Goal: Task Accomplishment & Management: Complete application form

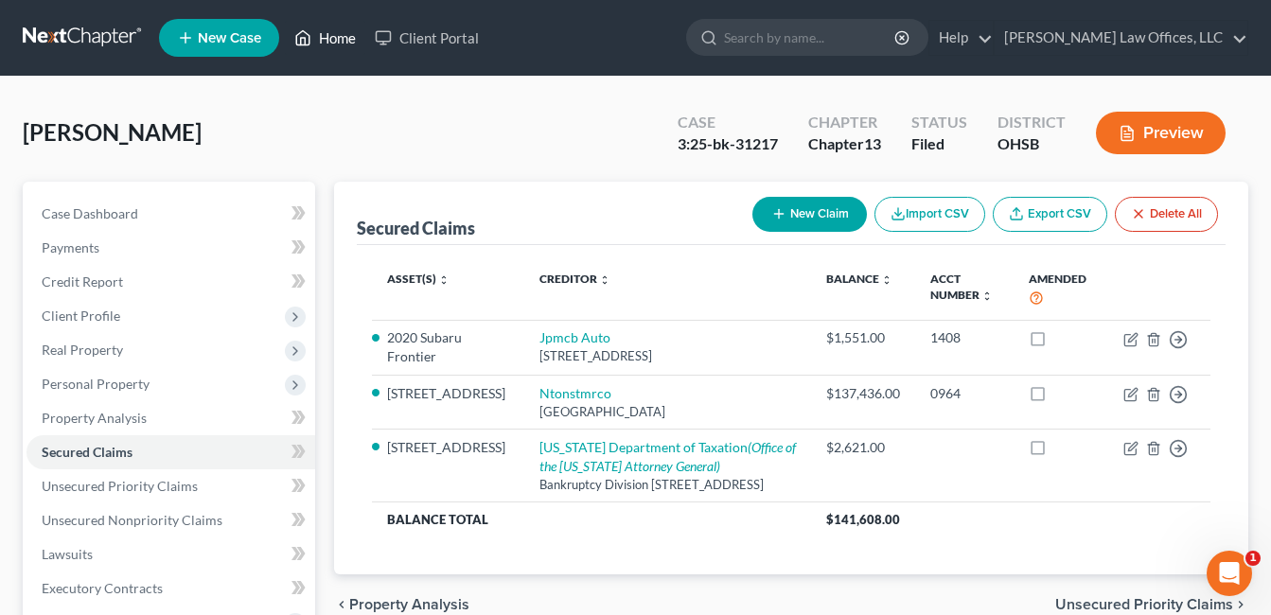
click at [325, 40] on link "Home" at bounding box center [325, 38] width 80 height 34
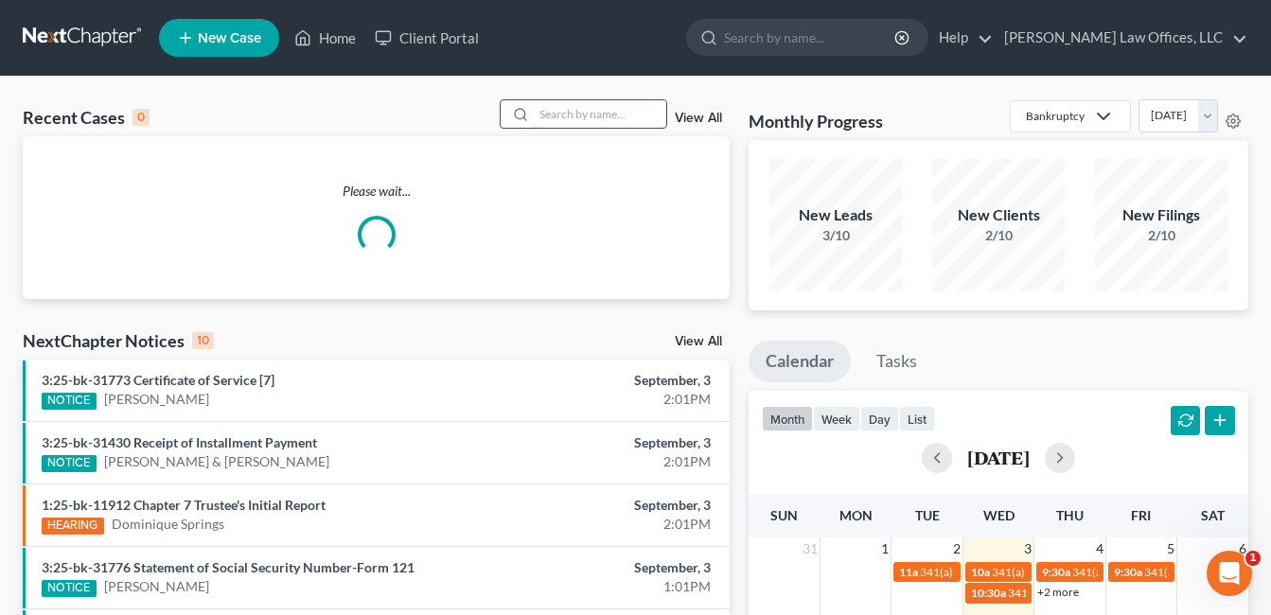
click at [600, 115] on input "search" at bounding box center [600, 113] width 132 height 27
type input "[PERSON_NAME]"
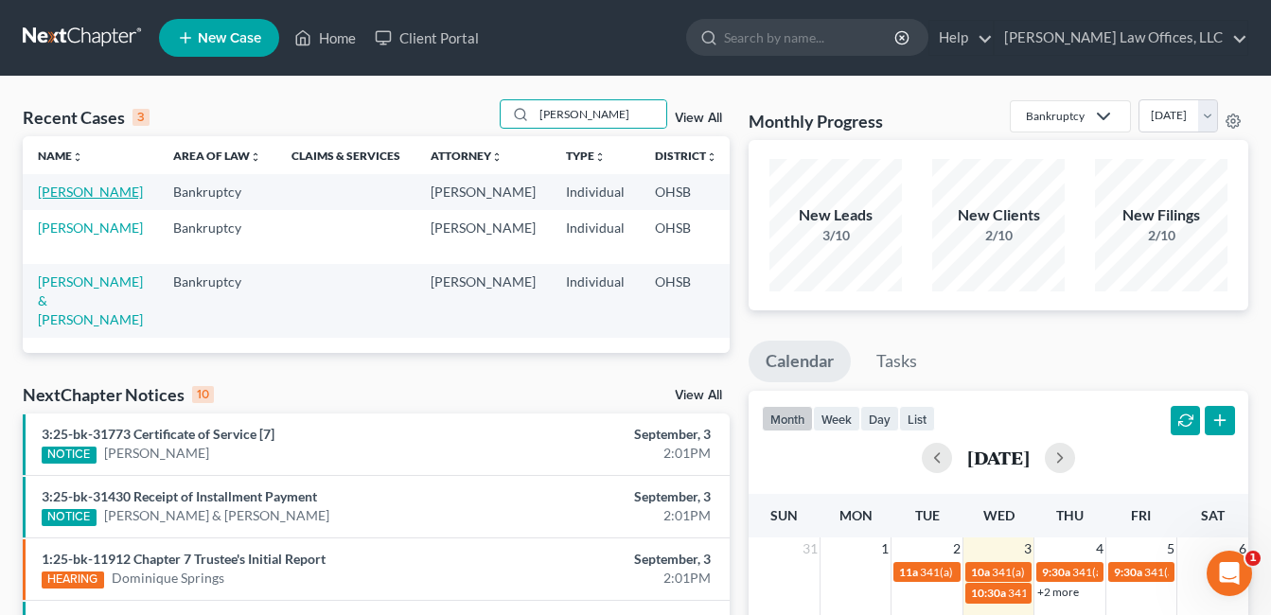
click at [59, 200] on link "[PERSON_NAME]" at bounding box center [90, 192] width 105 height 16
select select "4"
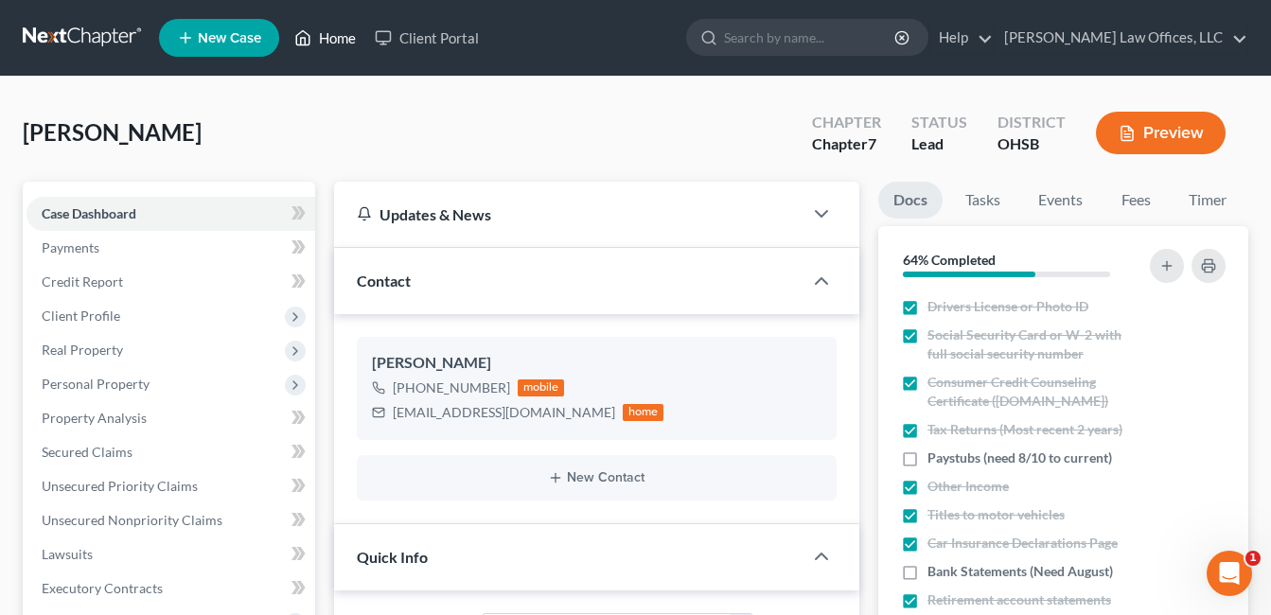
click at [321, 40] on link "Home" at bounding box center [325, 38] width 80 height 34
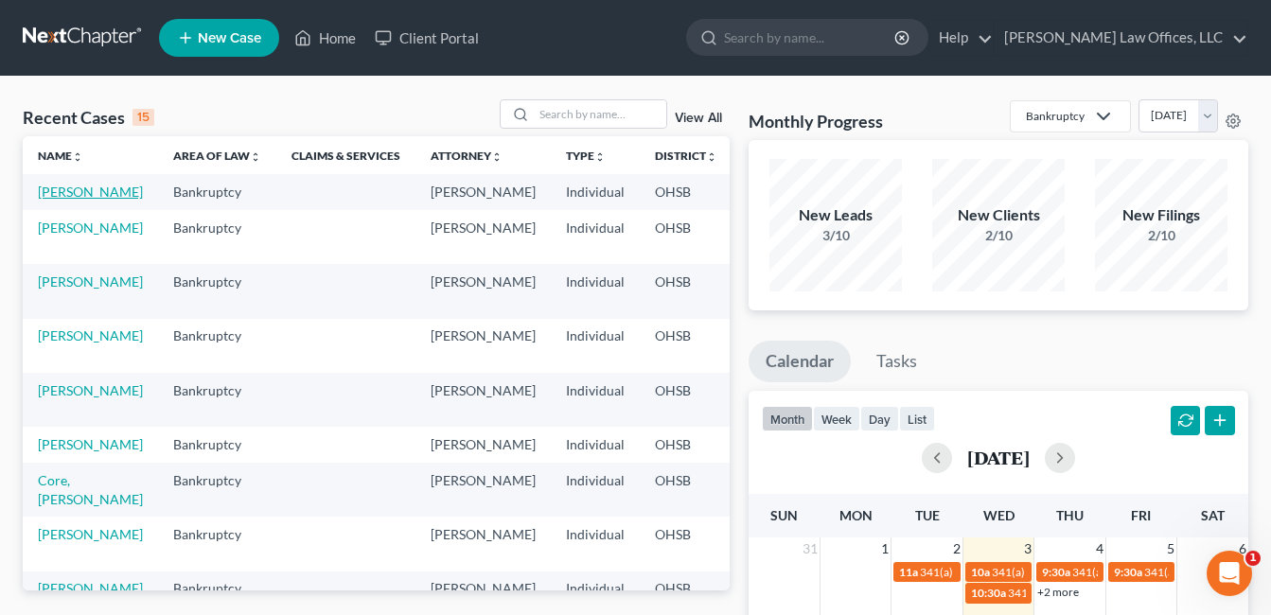
click at [69, 200] on link "[PERSON_NAME]" at bounding box center [90, 192] width 105 height 16
select select "5"
select select "4"
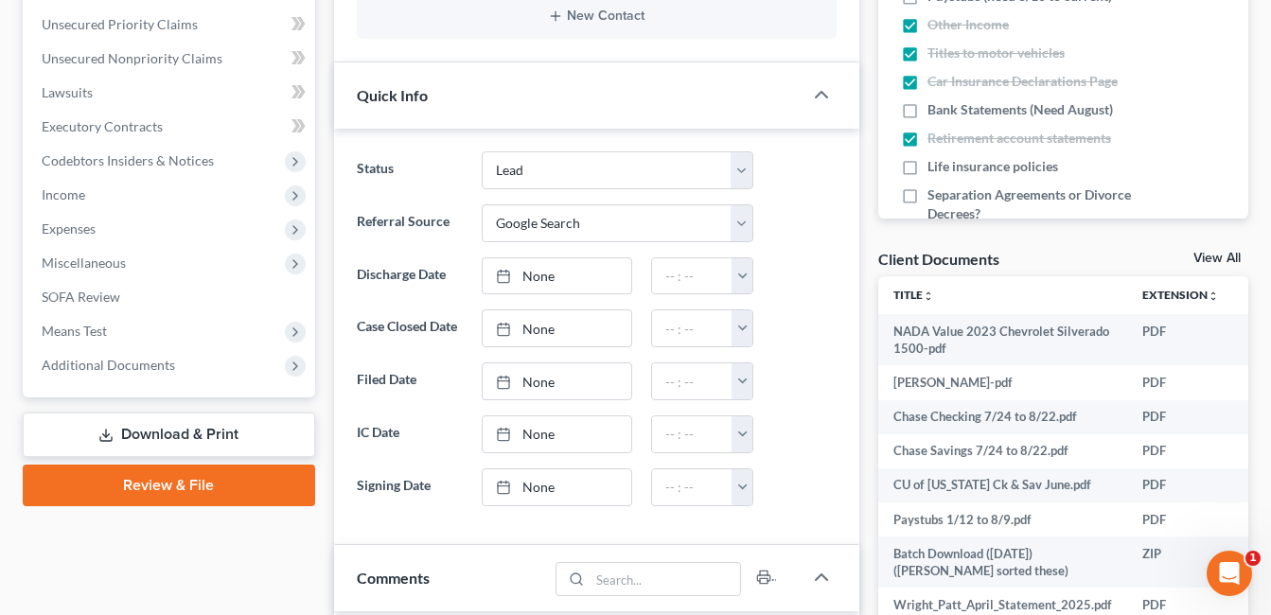
scroll to position [473, 0]
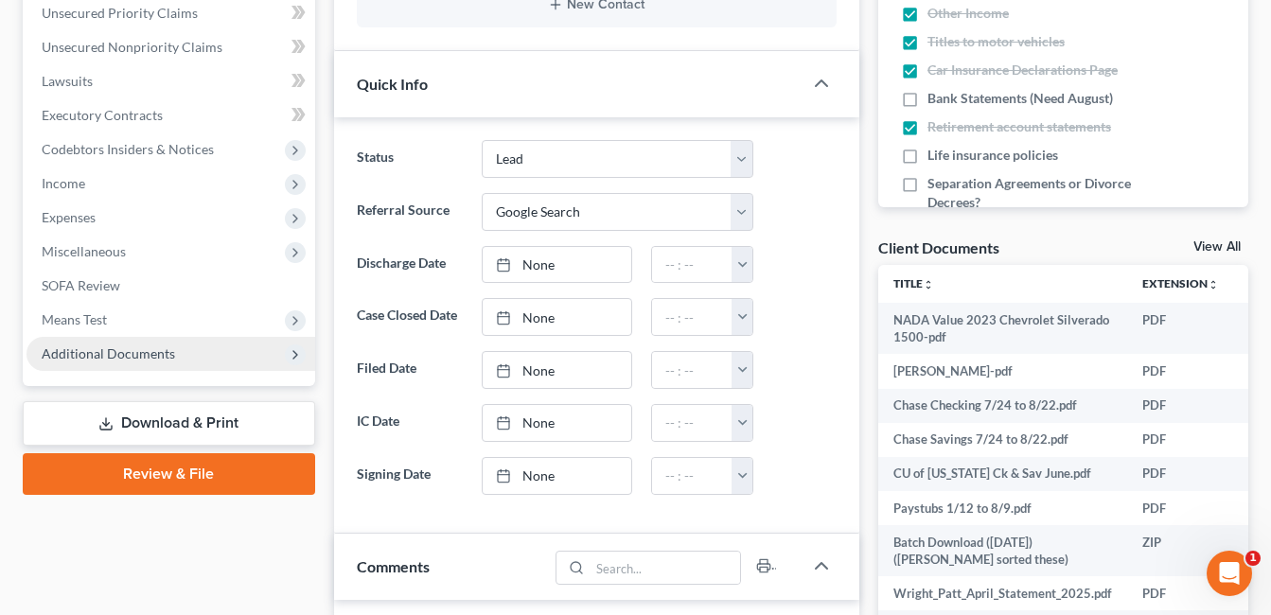
click at [141, 355] on span "Additional Documents" at bounding box center [108, 353] width 133 height 16
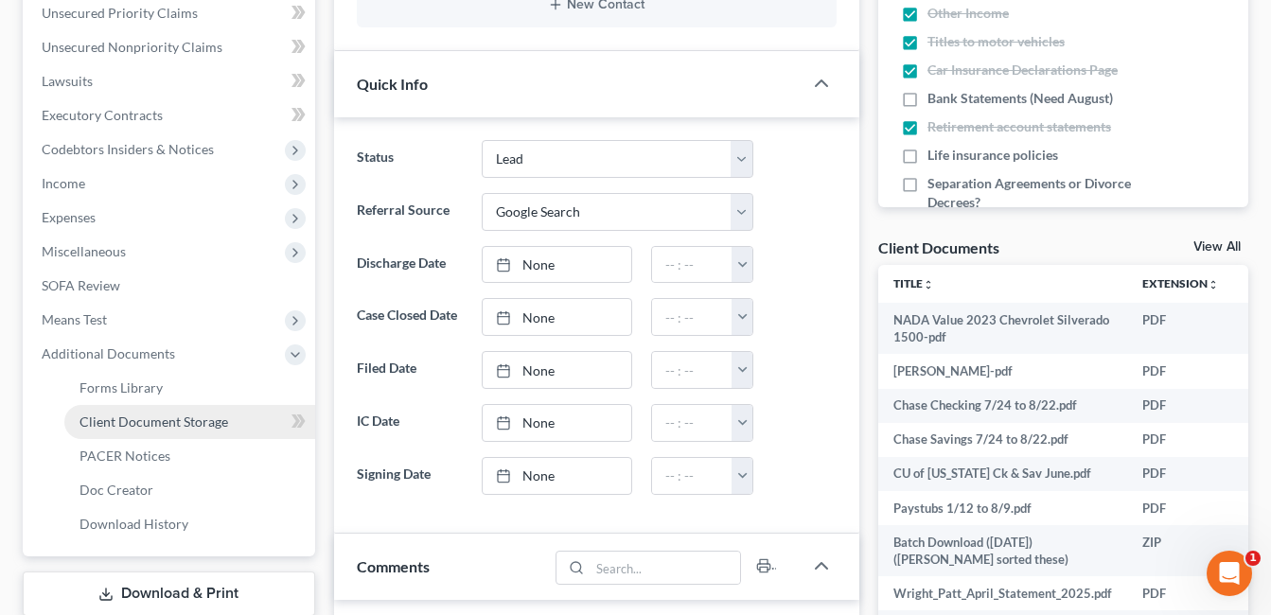
click at [187, 424] on span "Client Document Storage" at bounding box center [153, 421] width 149 height 16
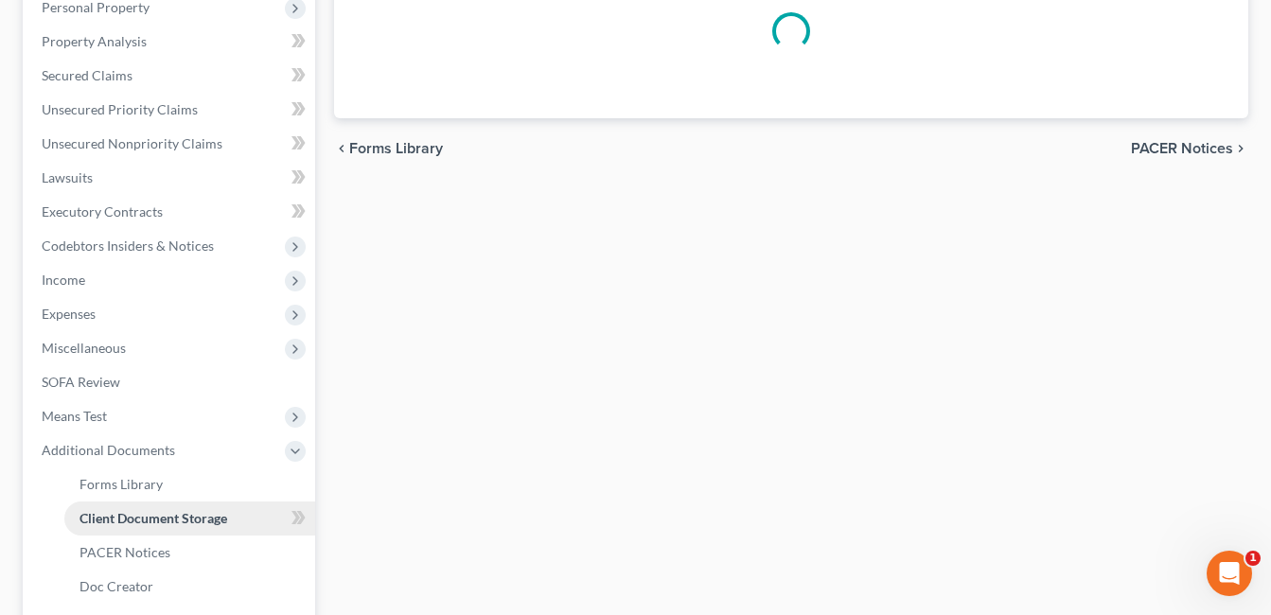
scroll to position [138, 0]
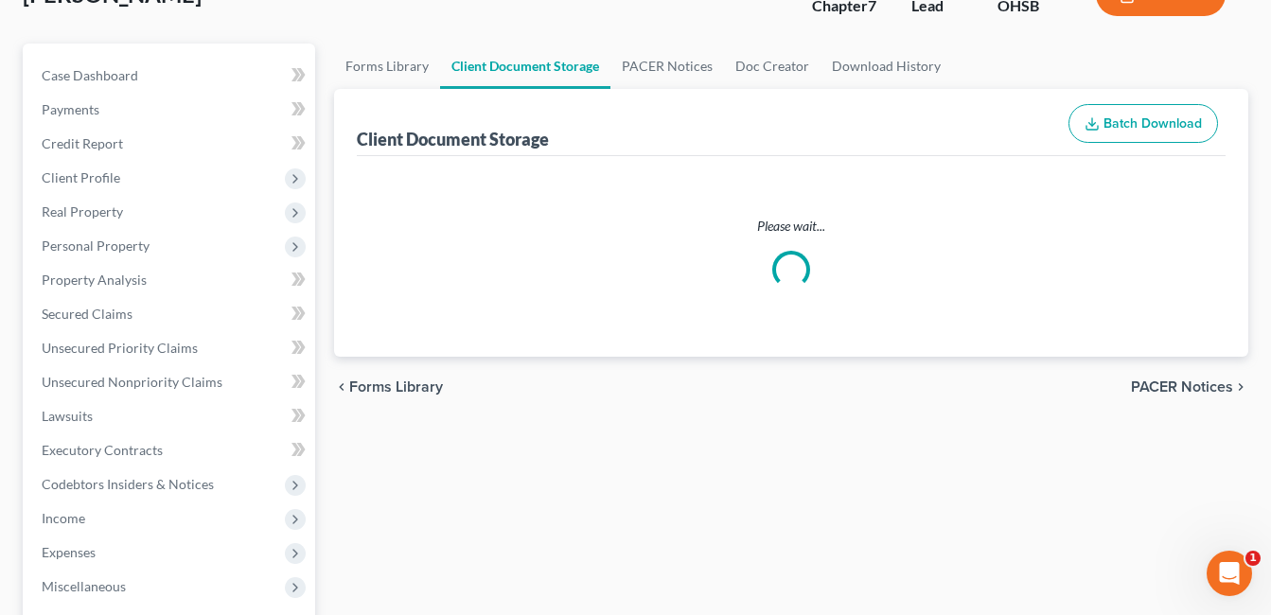
select select "7"
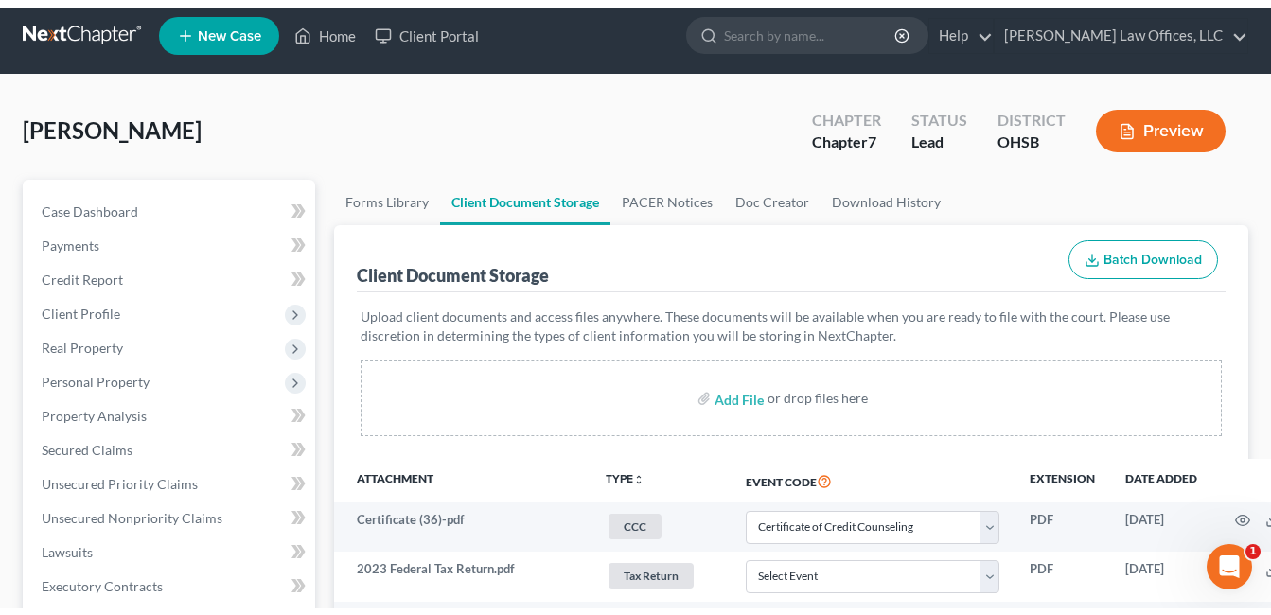
scroll to position [0, 0]
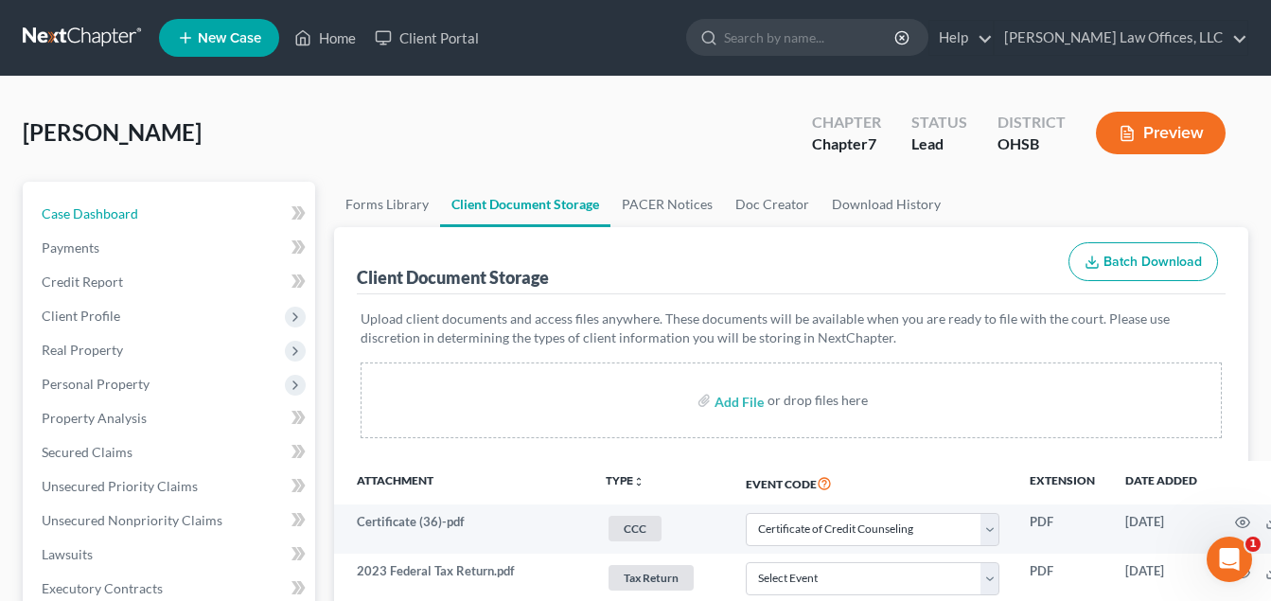
drag, startPoint x: 107, startPoint y: 219, endPoint x: 755, endPoint y: 243, distance: 648.5
click at [107, 219] on span "Case Dashboard" at bounding box center [90, 213] width 97 height 16
select select "4"
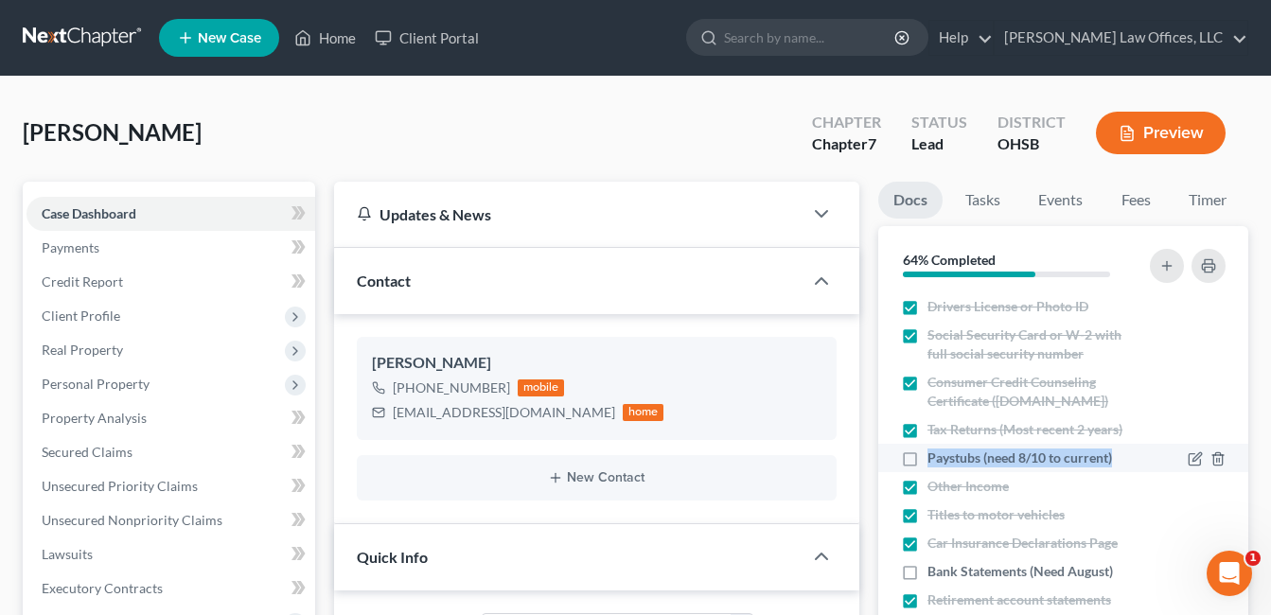
drag, startPoint x: 1117, startPoint y: 458, endPoint x: 921, endPoint y: 461, distance: 196.8
click at [921, 461] on div "Paystubs (need 8/10 to current)" at bounding box center [1020, 457] width 238 height 19
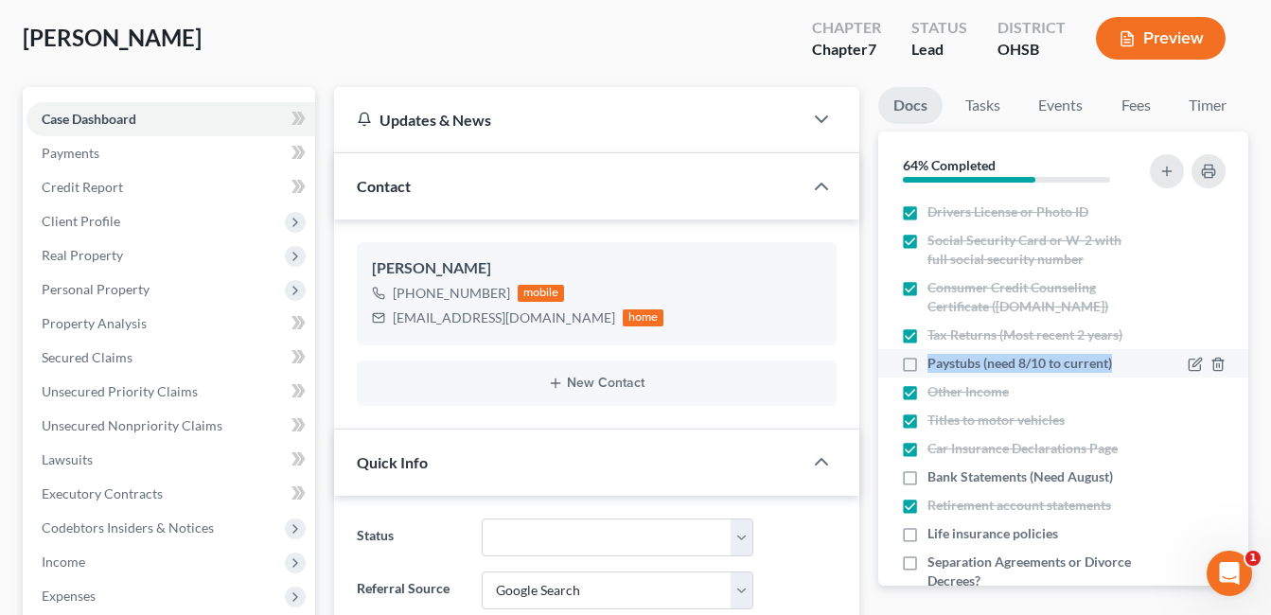
copy span "Paystubs (need 8/10 to current)"
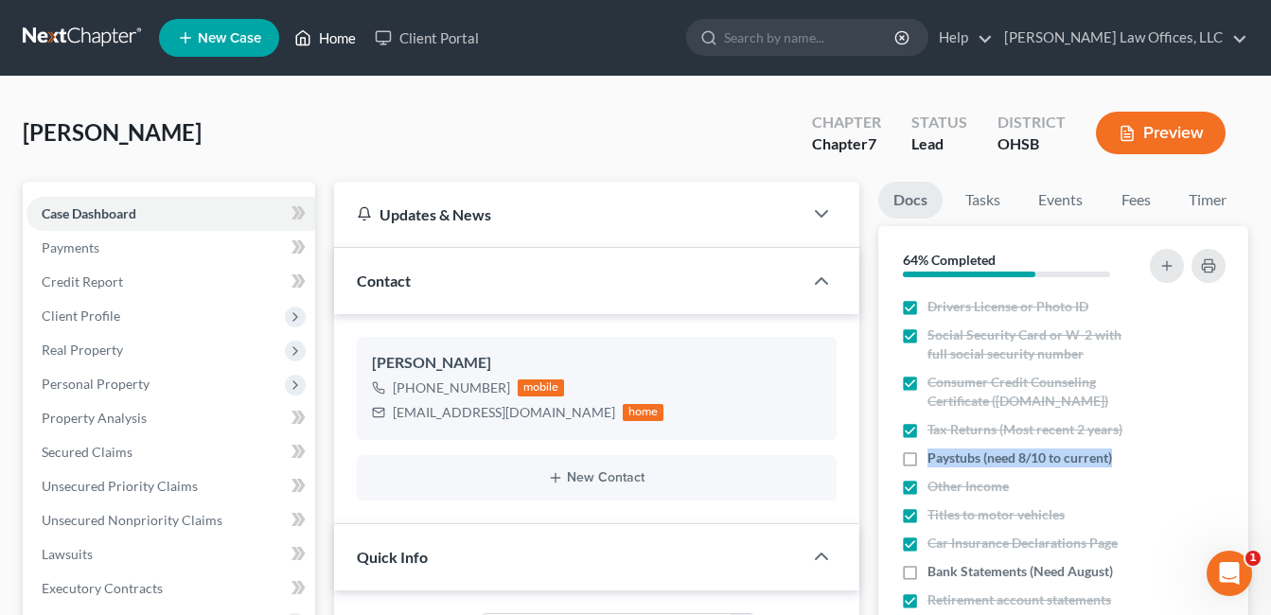
click at [343, 34] on link "Home" at bounding box center [325, 38] width 80 height 34
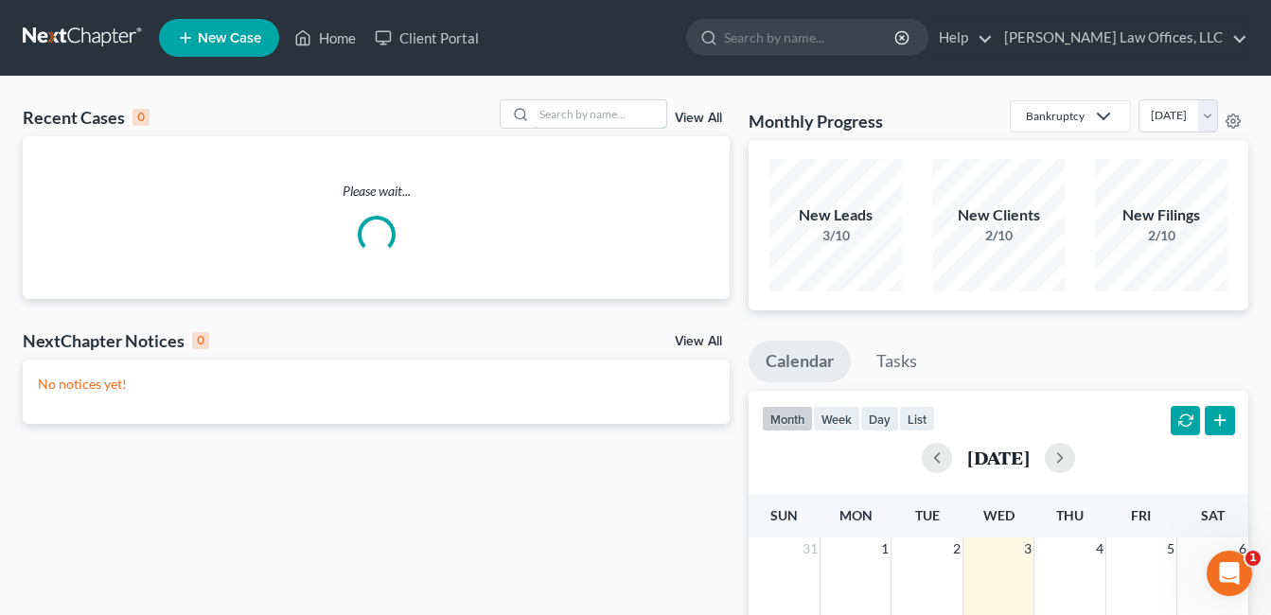
click at [607, 114] on input "search" at bounding box center [600, 113] width 132 height 27
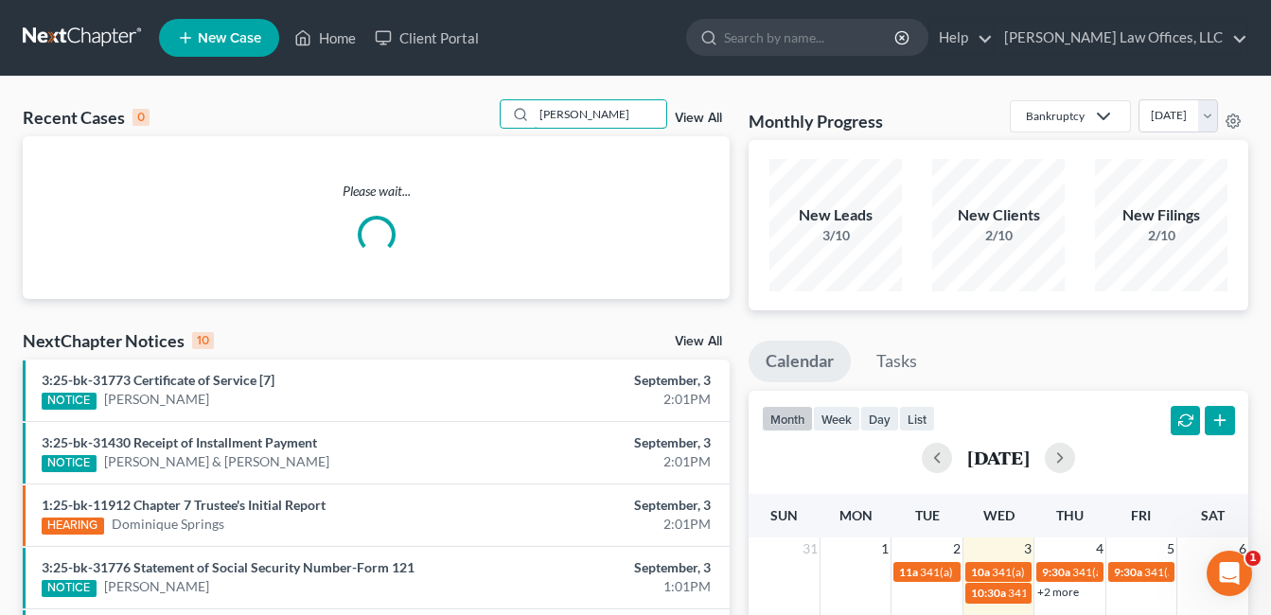
type input "[PERSON_NAME]"
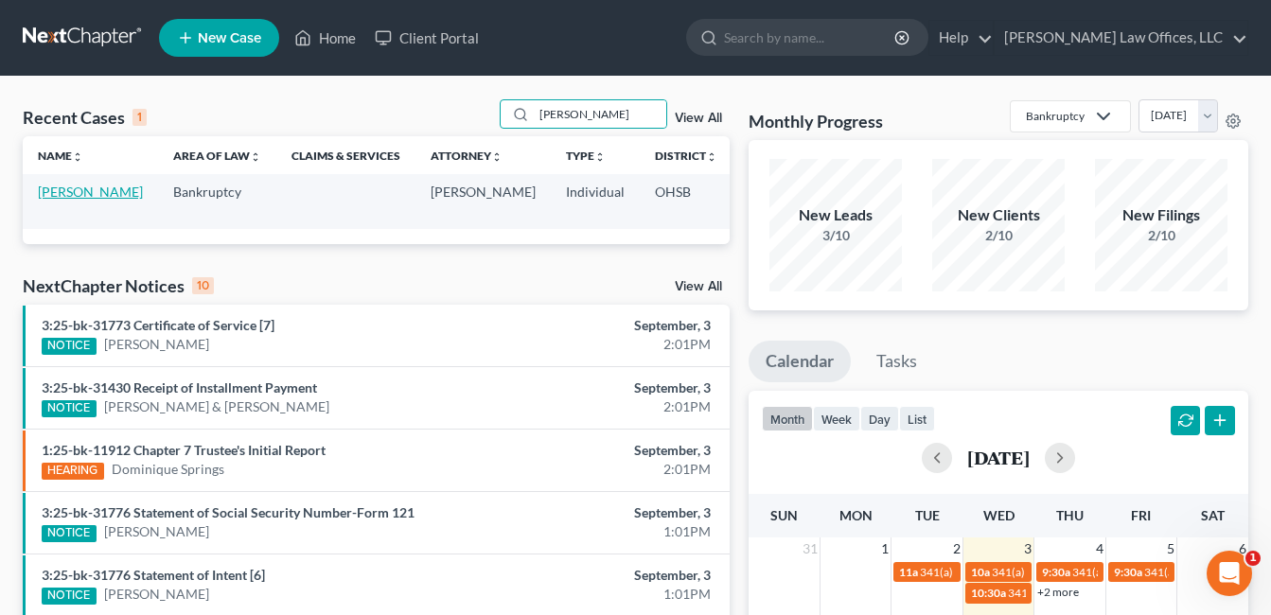
click at [75, 200] on link "[PERSON_NAME]" at bounding box center [90, 192] width 105 height 16
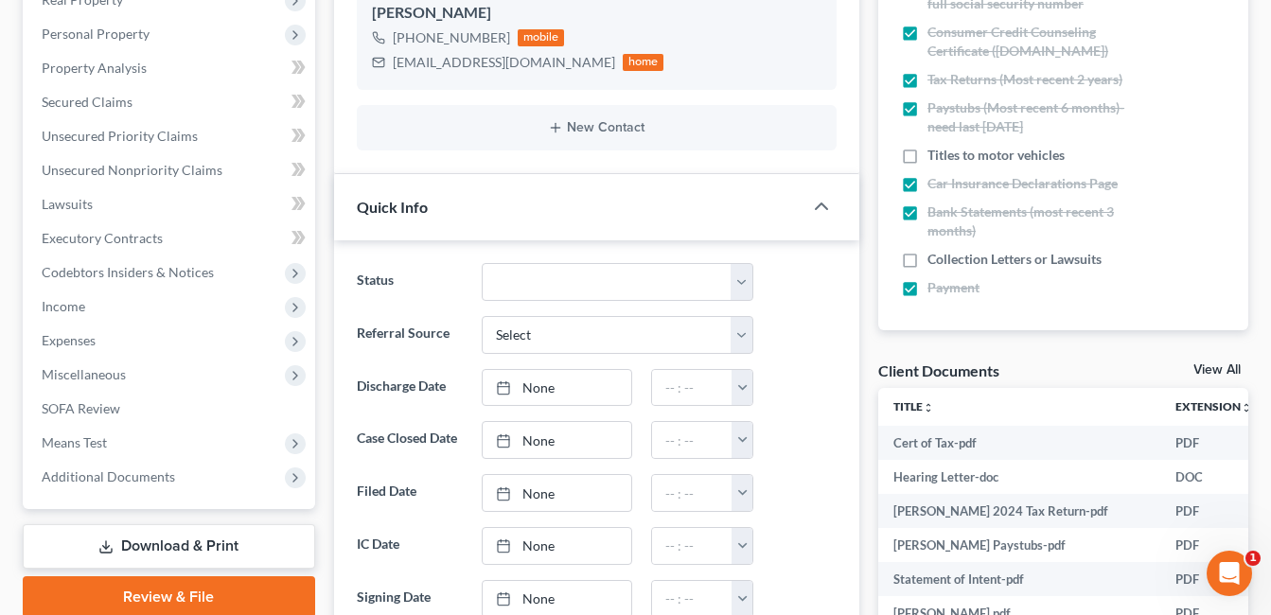
scroll to position [378, 0]
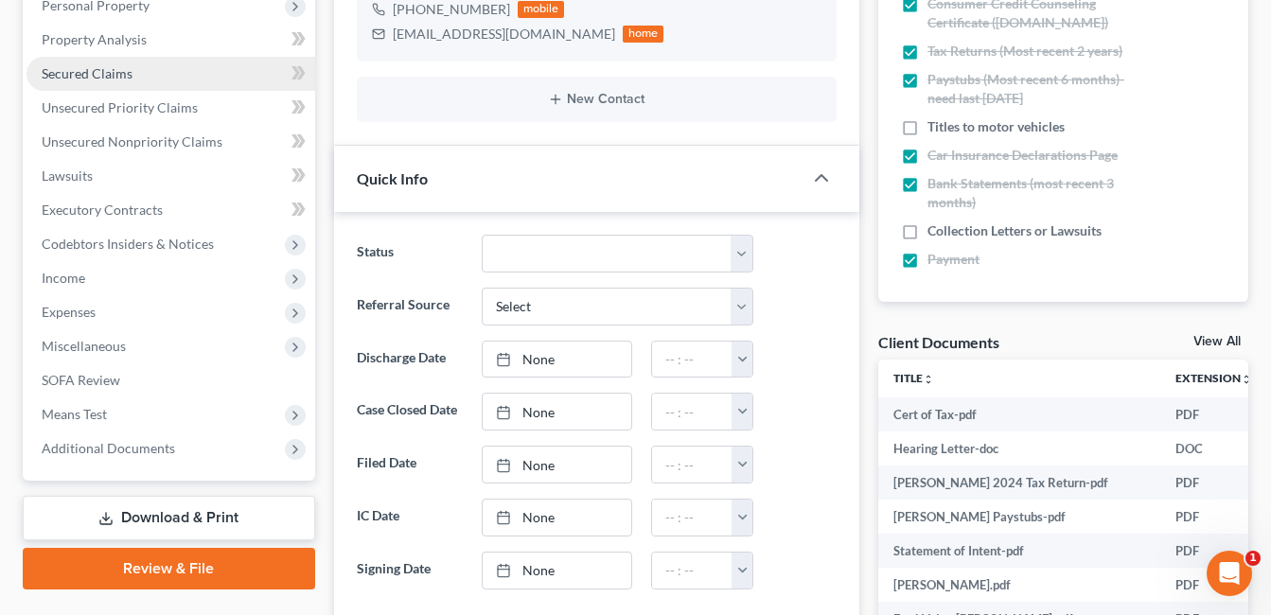
click at [122, 71] on span "Secured Claims" at bounding box center [87, 73] width 91 height 16
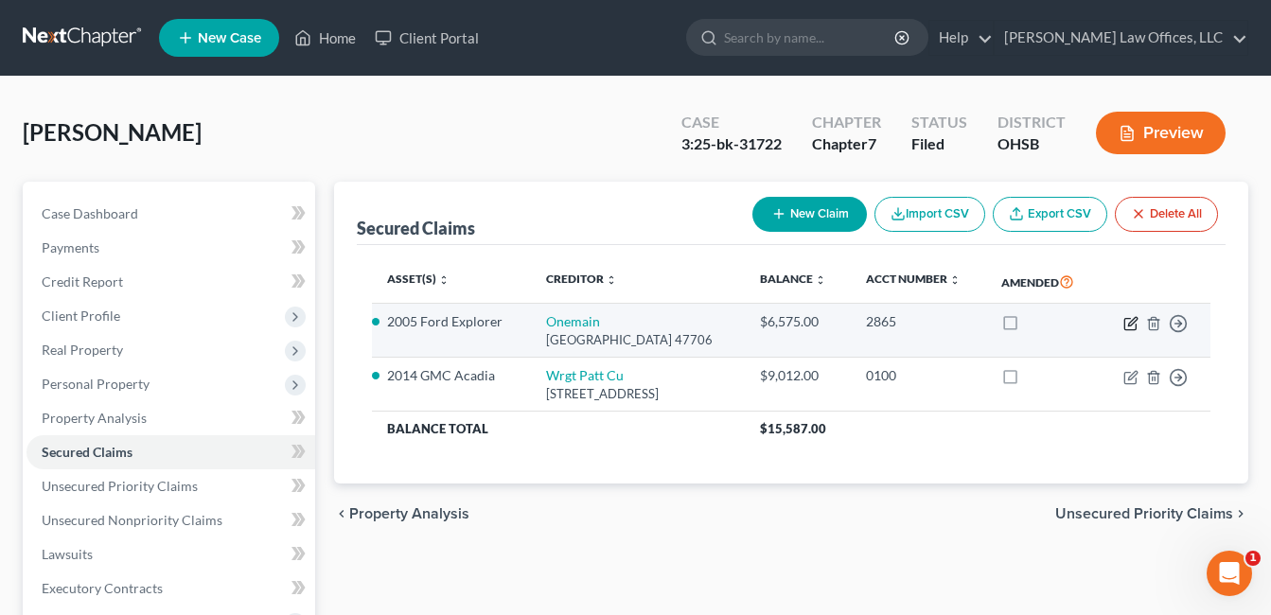
click at [1132, 331] on icon "button" at bounding box center [1130, 323] width 15 height 15
select select "15"
select select "2"
select select "0"
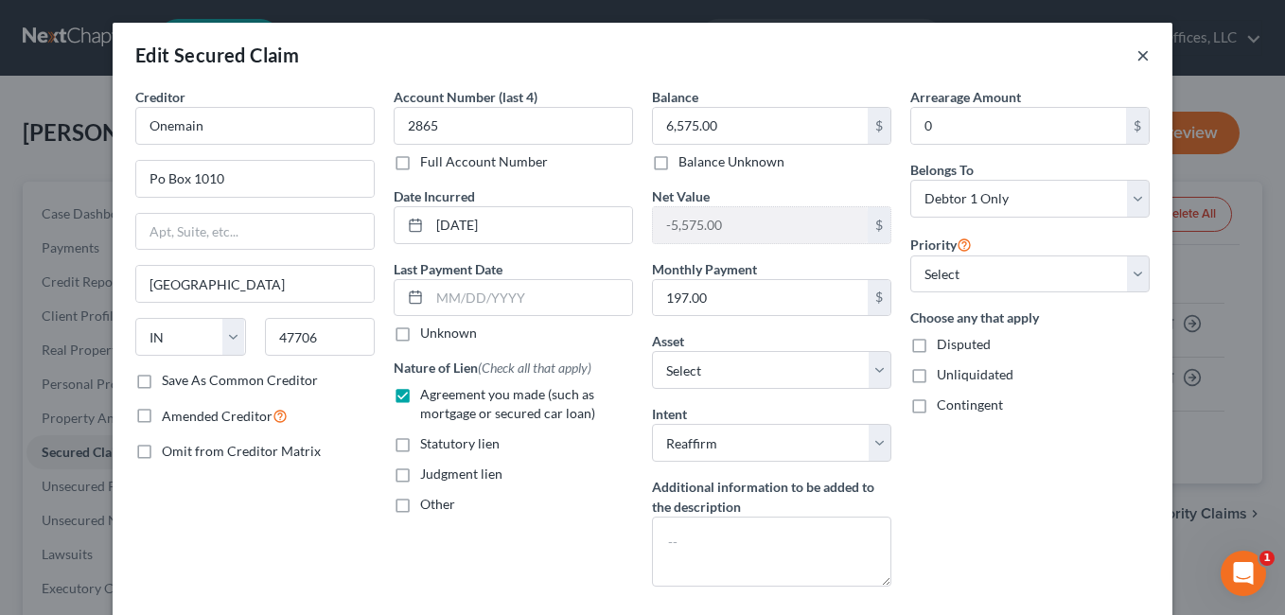
click at [1138, 55] on button "×" at bounding box center [1142, 55] width 13 height 23
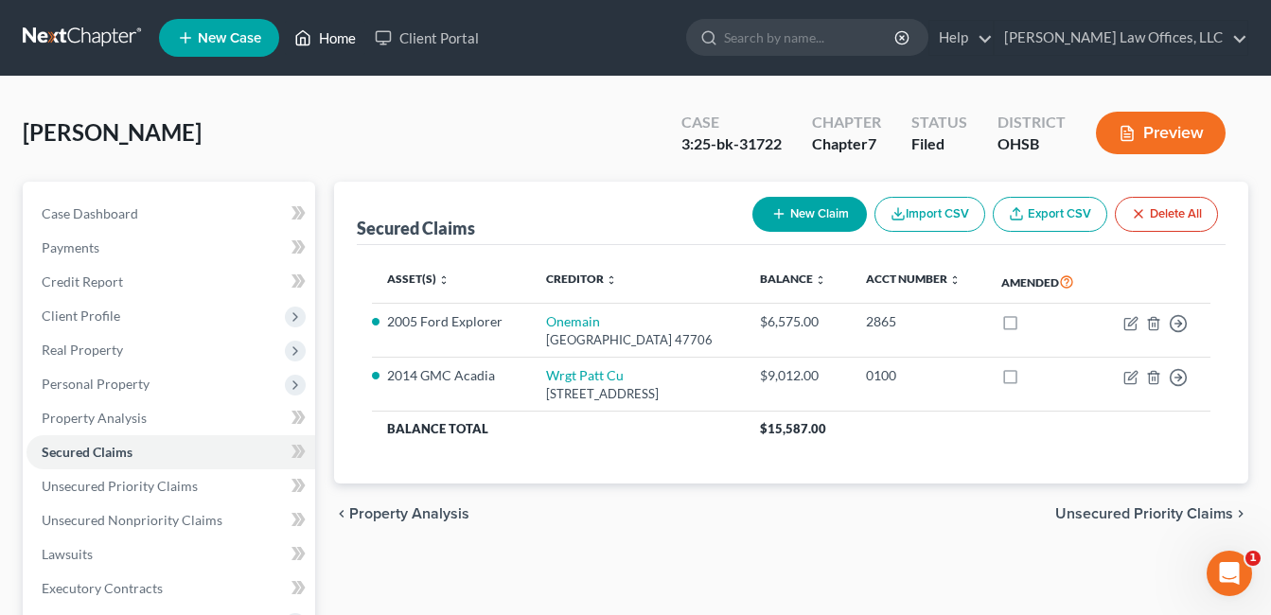
click at [357, 42] on link "Home" at bounding box center [325, 38] width 80 height 34
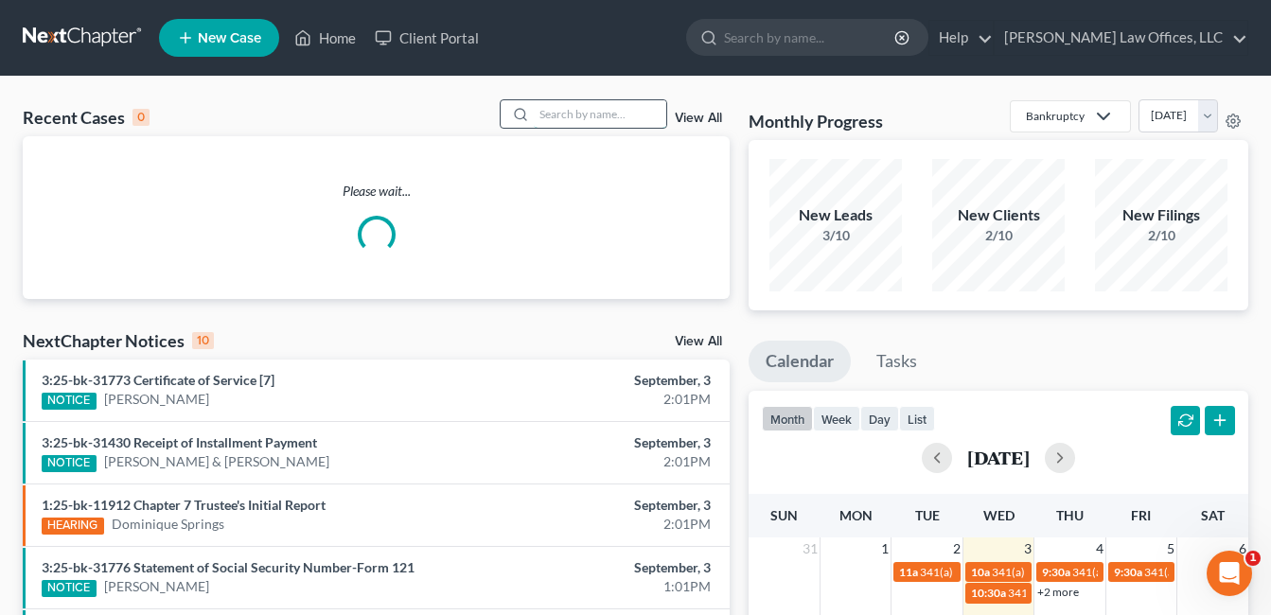
click at [612, 114] on input "search" at bounding box center [600, 113] width 132 height 27
type input "[PERSON_NAME]"
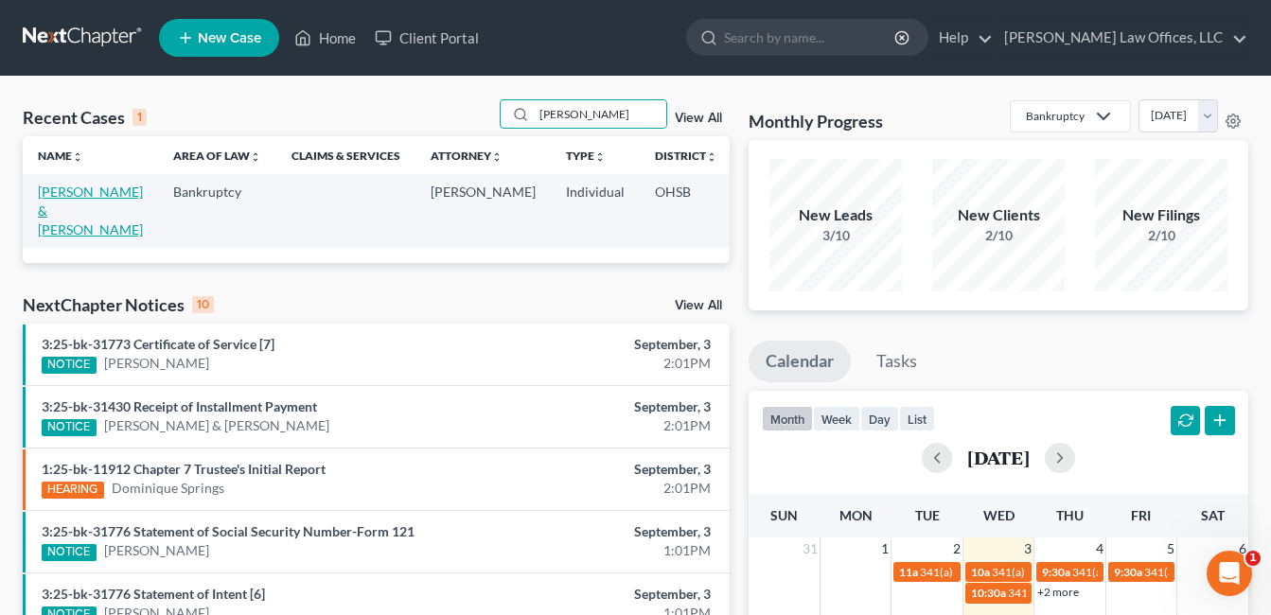
click at [55, 204] on link "[PERSON_NAME] & [PERSON_NAME]" at bounding box center [90, 211] width 105 height 54
select select "4"
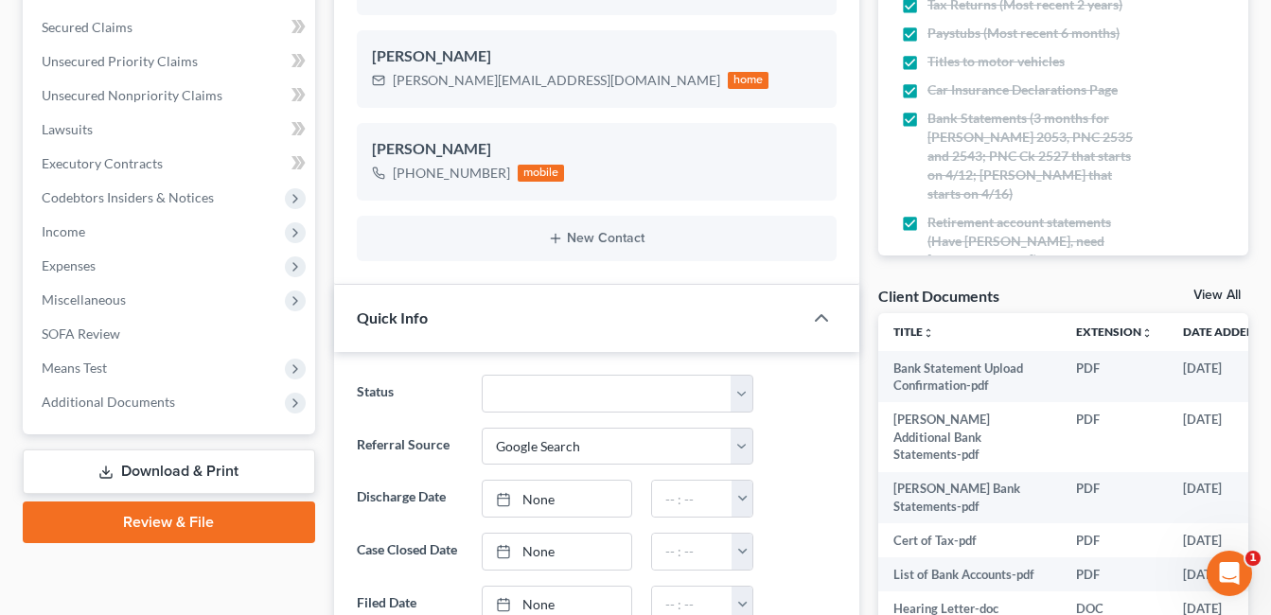
scroll to position [568, 0]
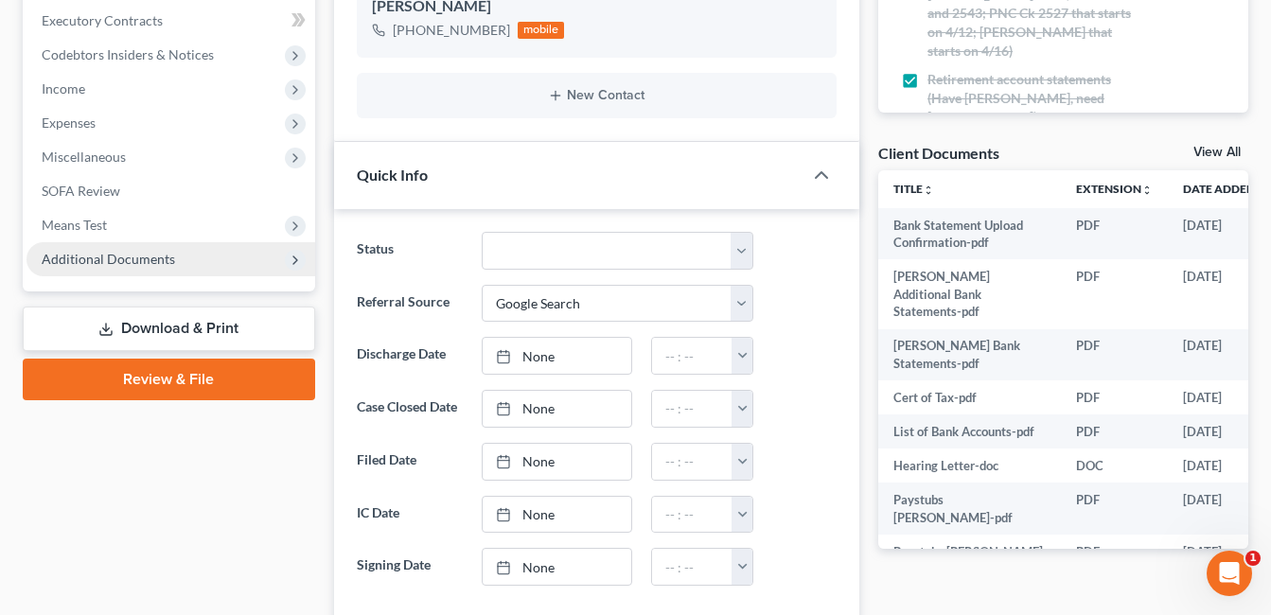
click at [174, 254] on span "Additional Documents" at bounding box center [170, 259] width 289 height 34
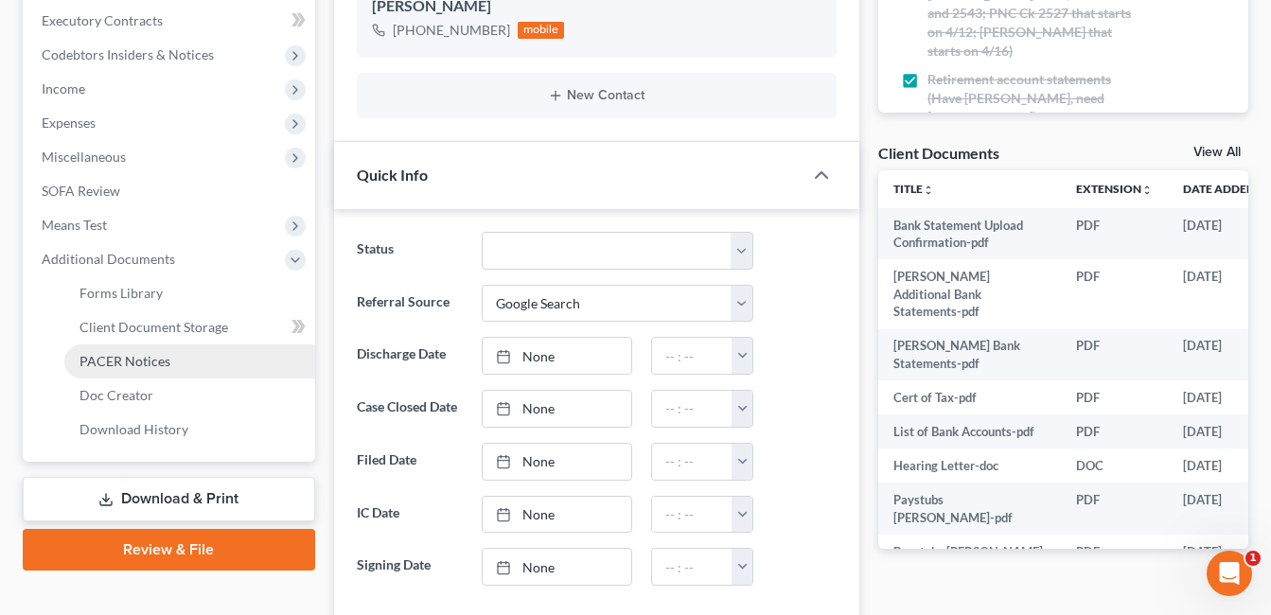
click at [168, 361] on link "PACER Notices" at bounding box center [189, 361] width 251 height 34
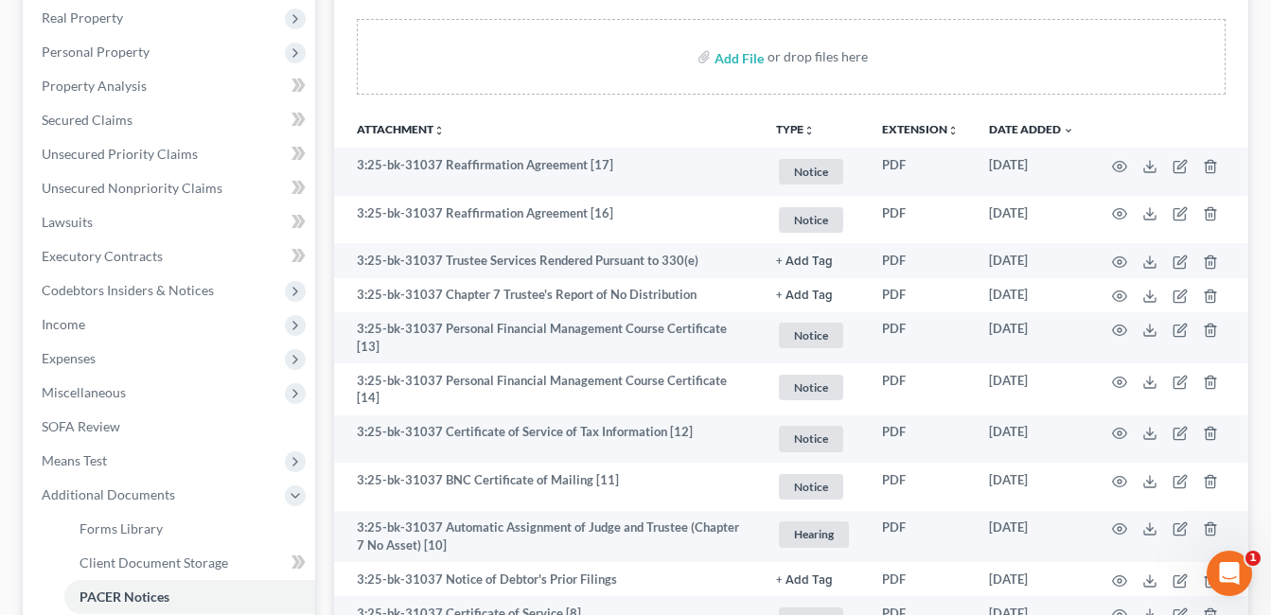
scroll to position [65, 0]
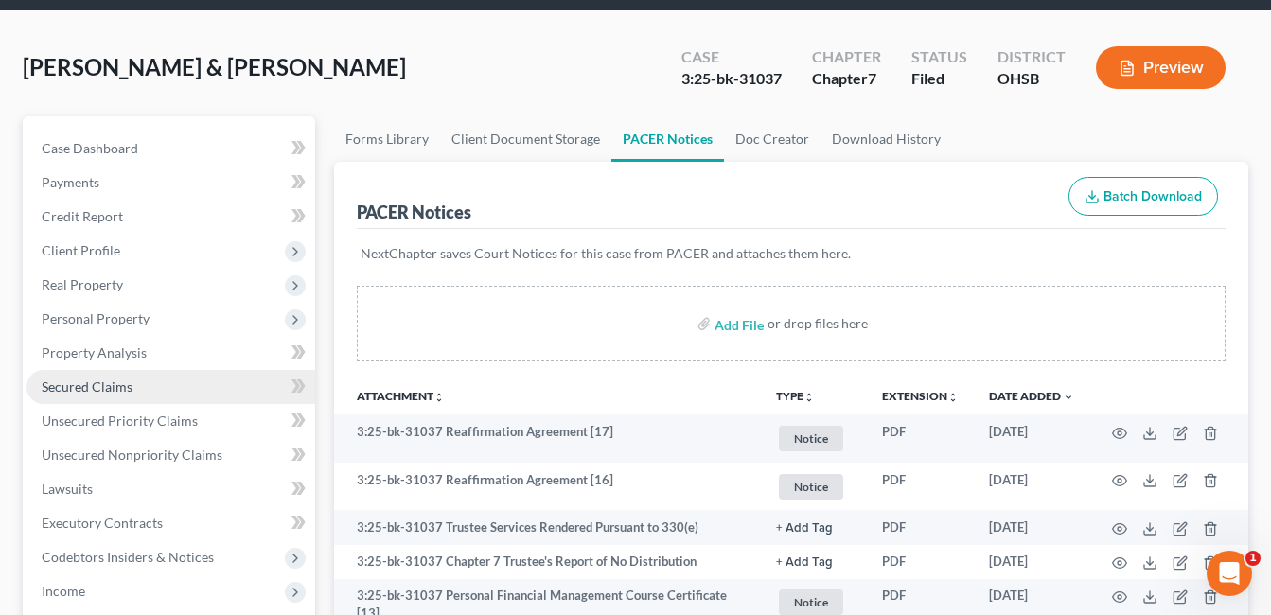
click at [114, 382] on span "Secured Claims" at bounding box center [87, 386] width 91 height 16
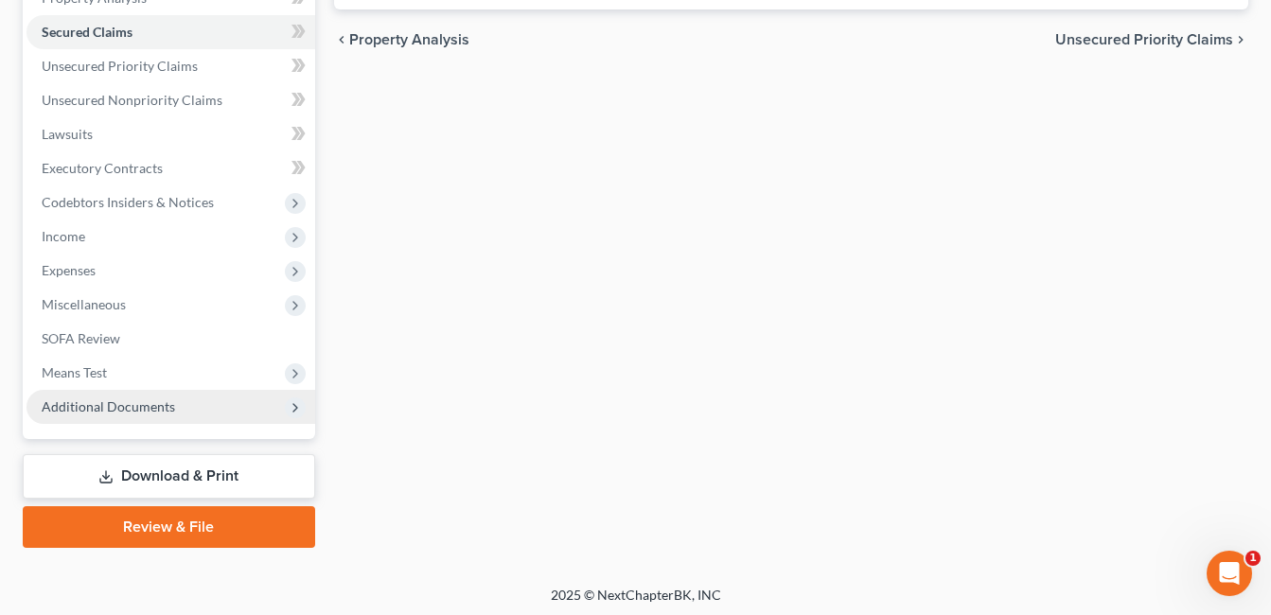
scroll to position [425, 0]
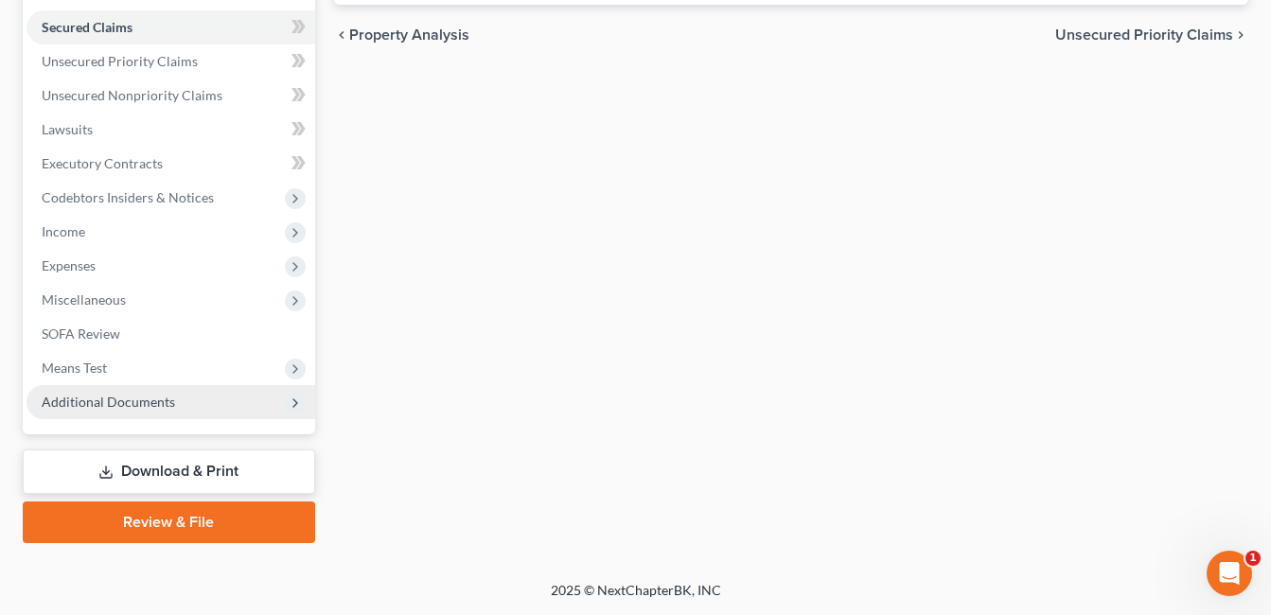
click at [204, 400] on span "Additional Documents" at bounding box center [170, 402] width 289 height 34
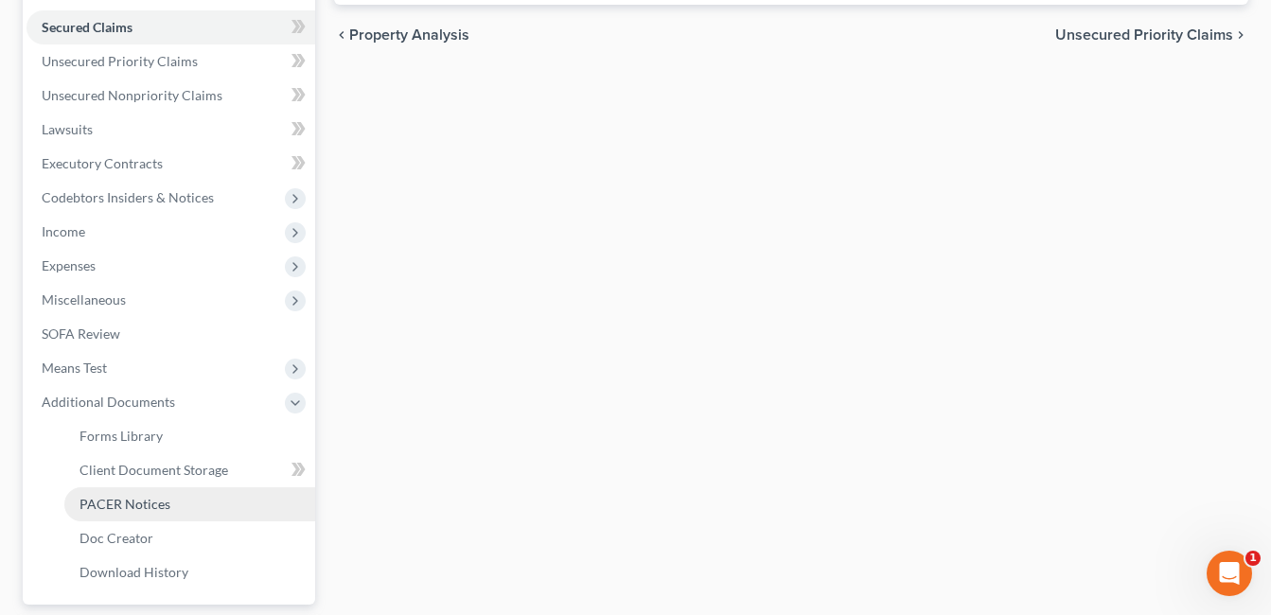
click at [186, 500] on link "PACER Notices" at bounding box center [189, 504] width 251 height 34
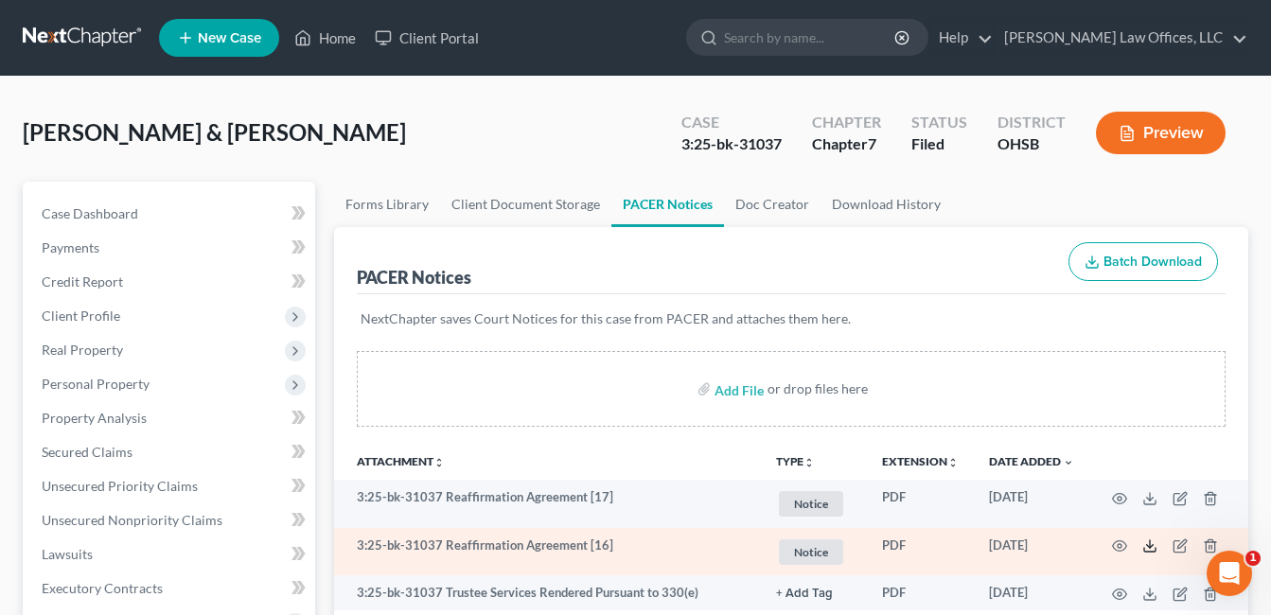
click at [1147, 546] on polyline at bounding box center [1150, 546] width 7 height 3
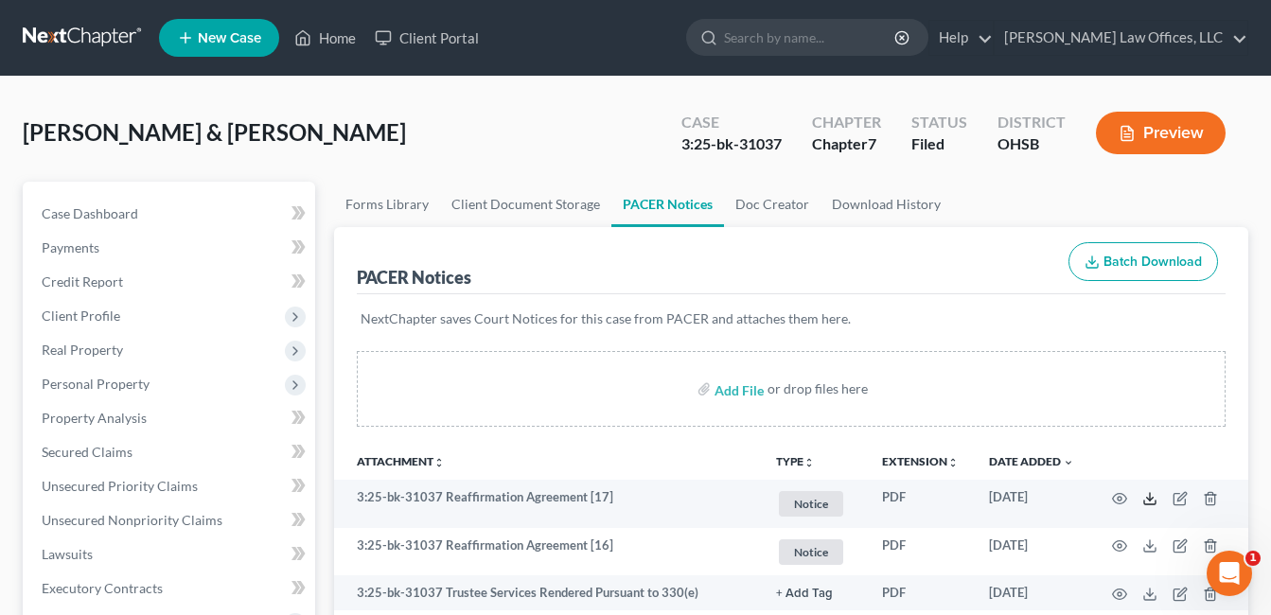
drag, startPoint x: 1146, startPoint y: 496, endPoint x: 884, endPoint y: 272, distance: 344.9
click at [1148, 497] on icon at bounding box center [1149, 498] width 15 height 15
drag, startPoint x: 322, startPoint y: 38, endPoint x: 971, endPoint y: 97, distance: 651.7
click at [322, 38] on link "Home" at bounding box center [325, 38] width 80 height 34
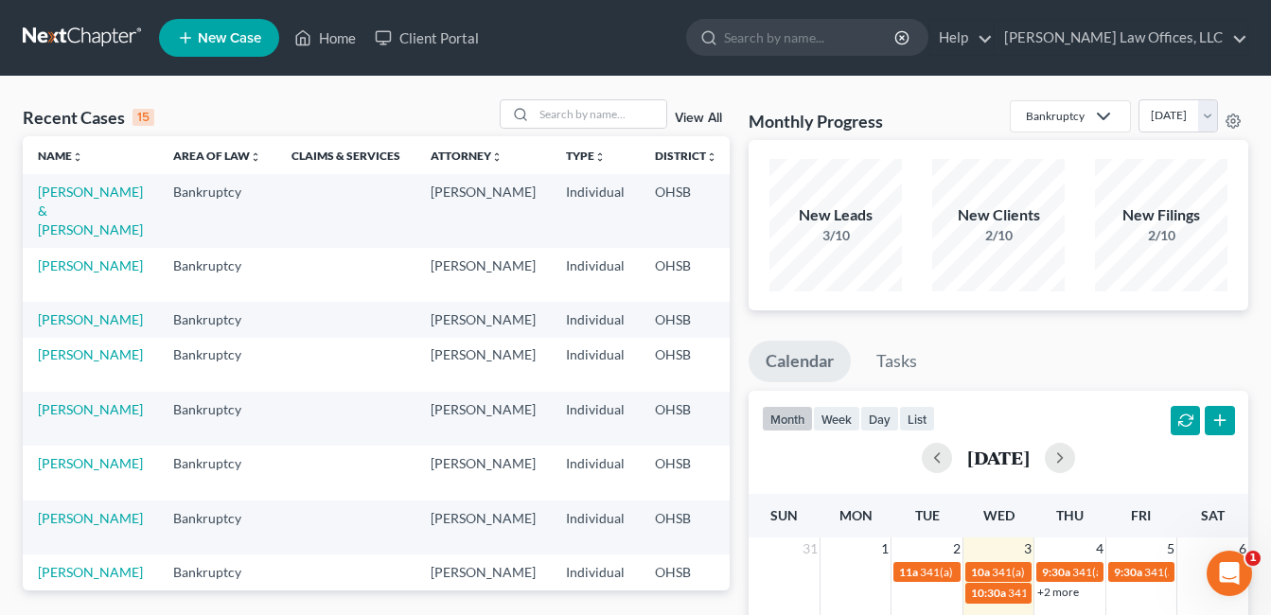
click at [699, 115] on link "View All" at bounding box center [698, 118] width 47 height 13
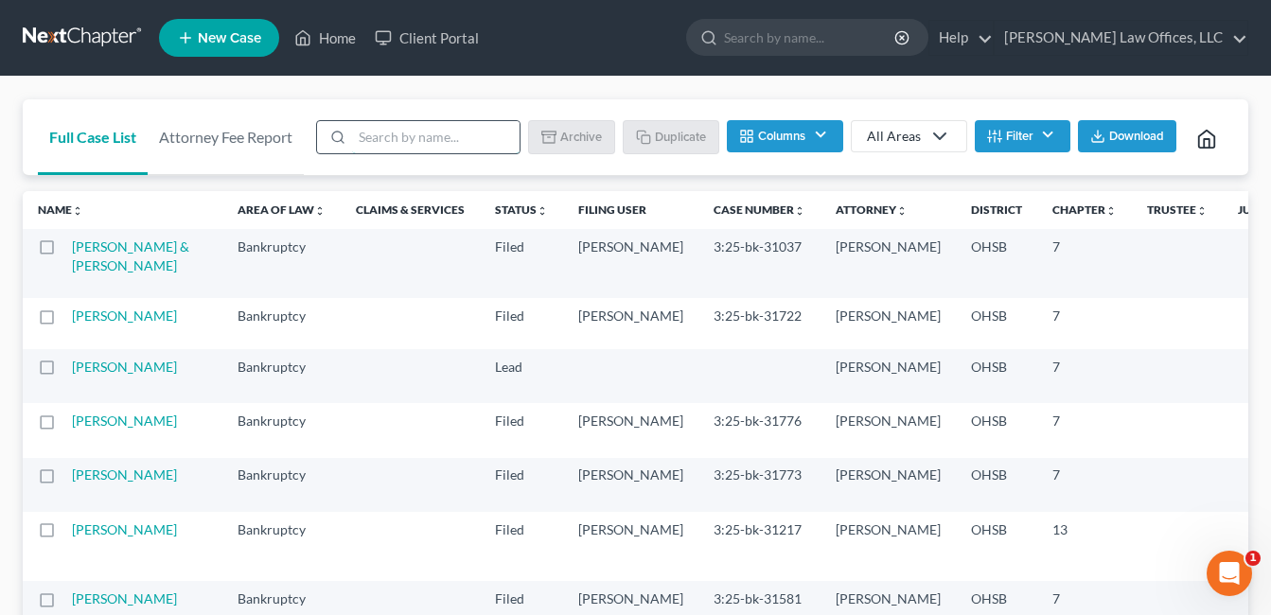
click at [502, 130] on input "search" at bounding box center [435, 137] width 167 height 32
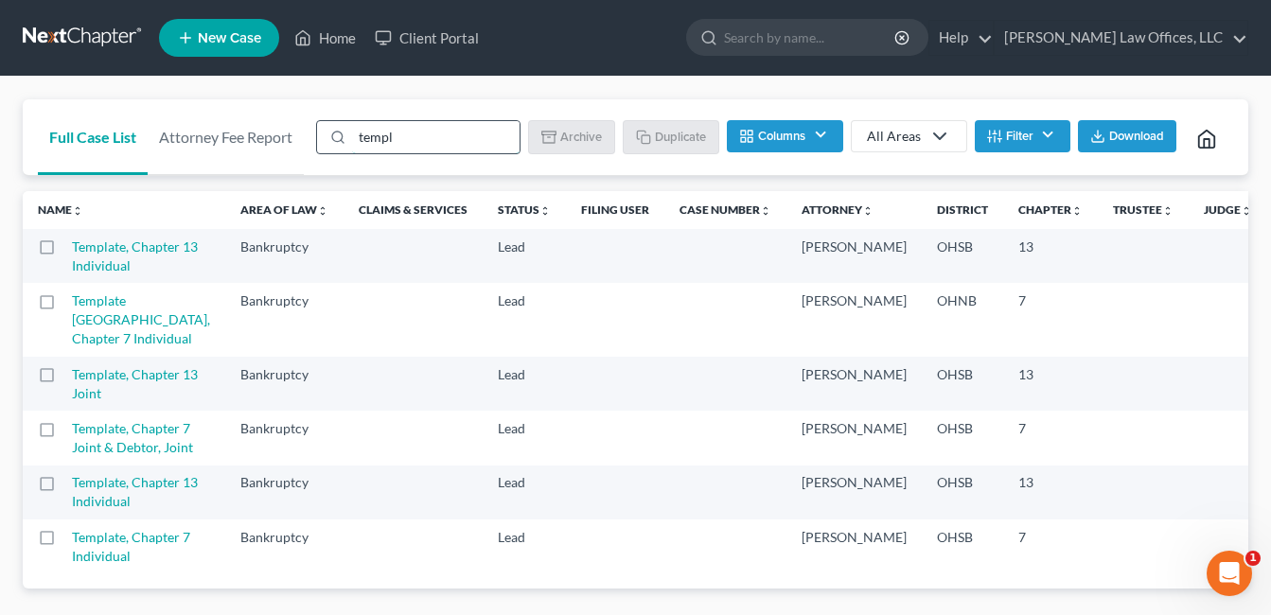
type input "template"
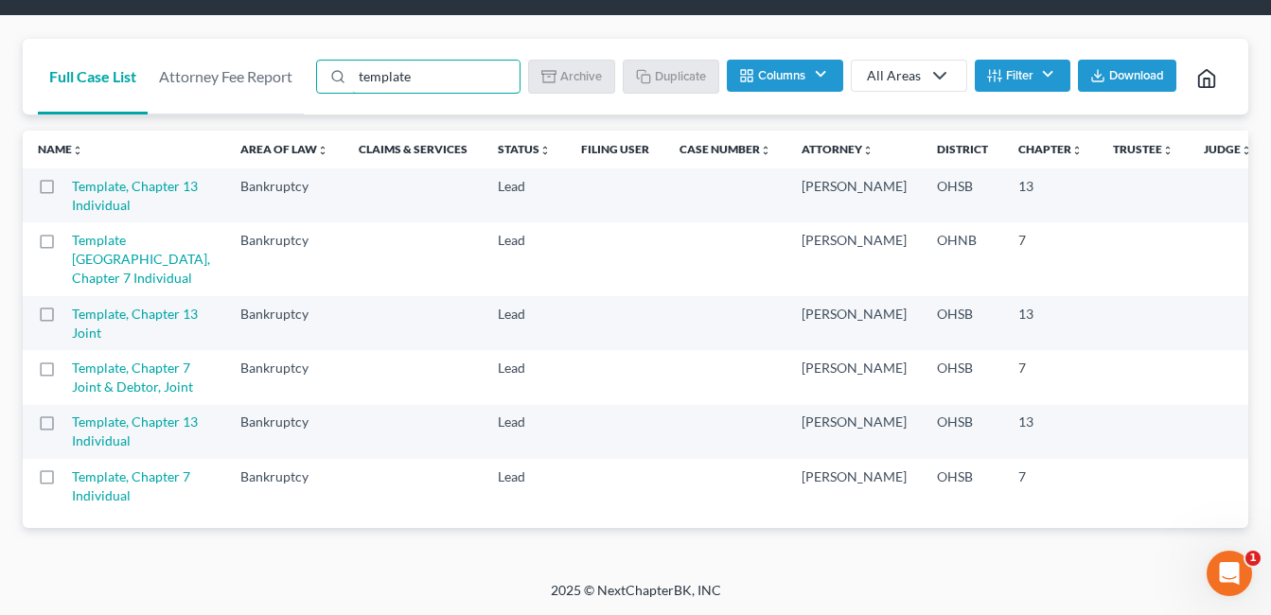
scroll to position [363, 0]
click at [64, 482] on label at bounding box center [64, 482] width 0 height 0
click at [72, 467] on input "checkbox" at bounding box center [78, 473] width 12 height 12
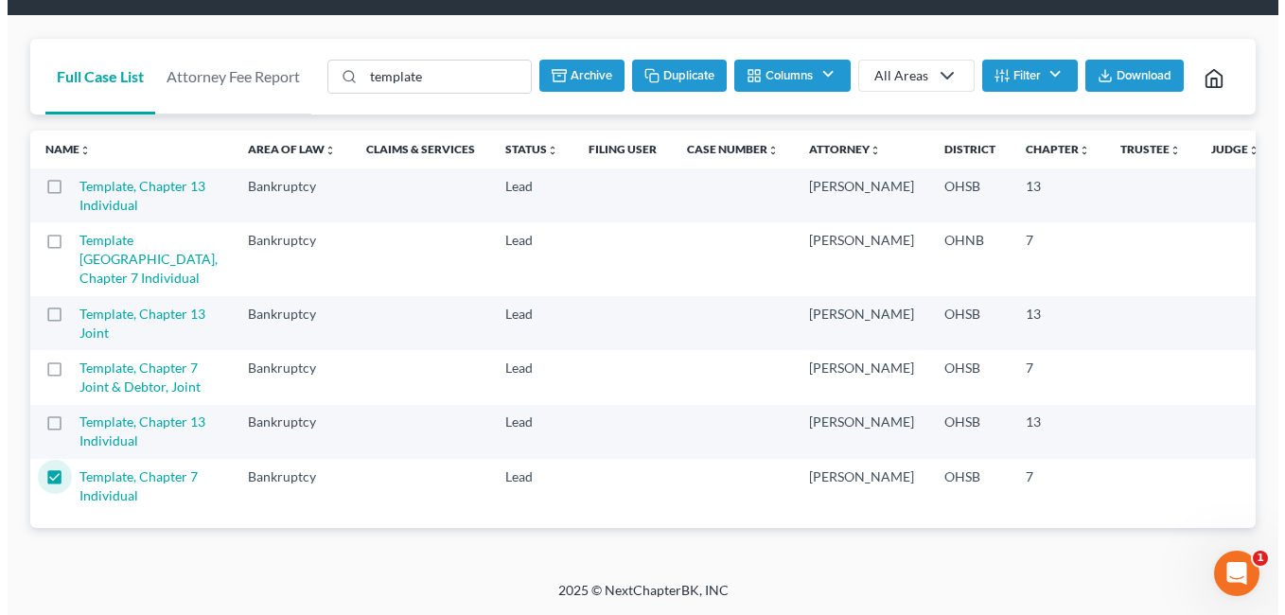
scroll to position [0, 0]
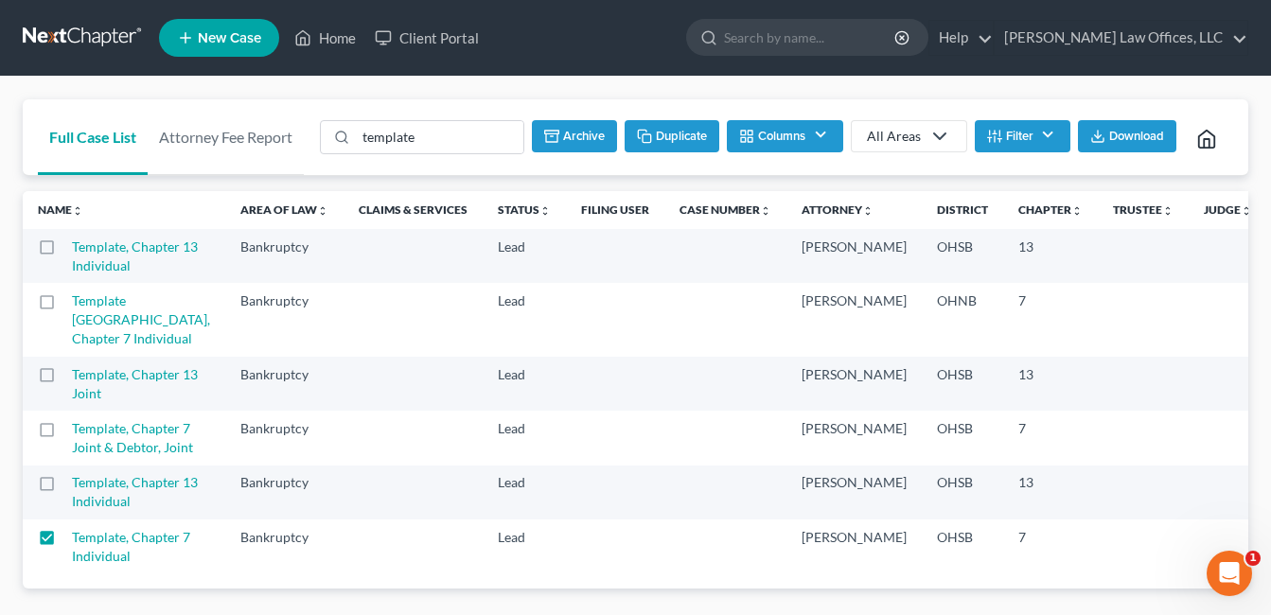
click at [664, 132] on button "Duplicate" at bounding box center [671, 136] width 95 height 32
checkbox input "false"
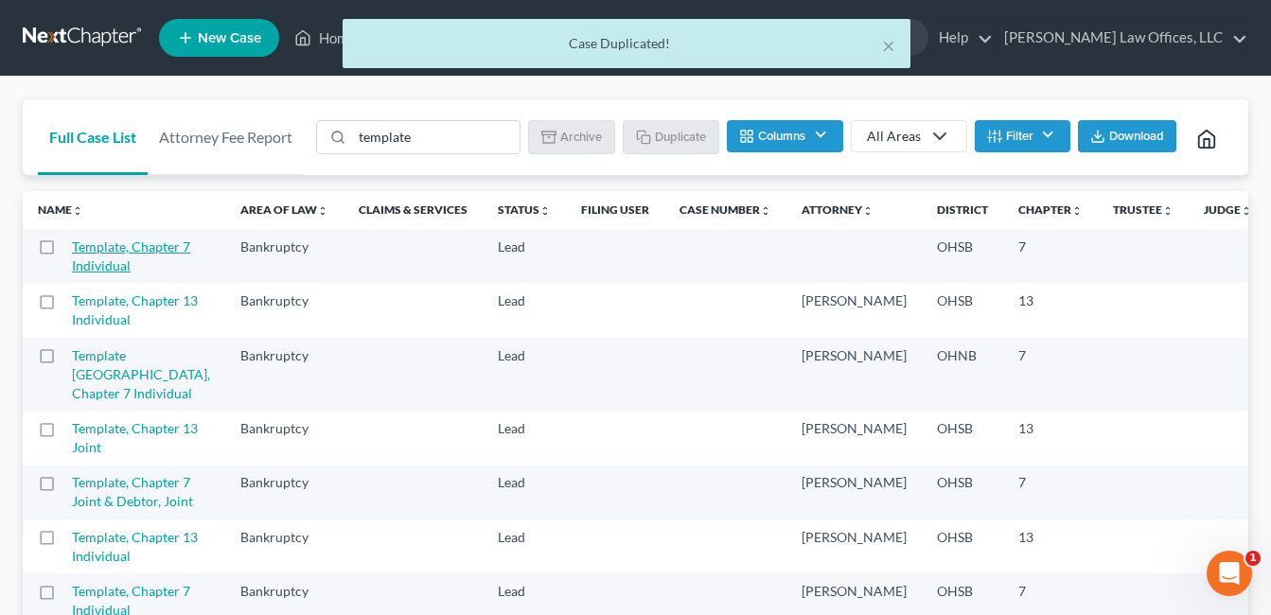
click at [93, 273] on link "Template, Chapter 7 Individual" at bounding box center [131, 255] width 118 height 35
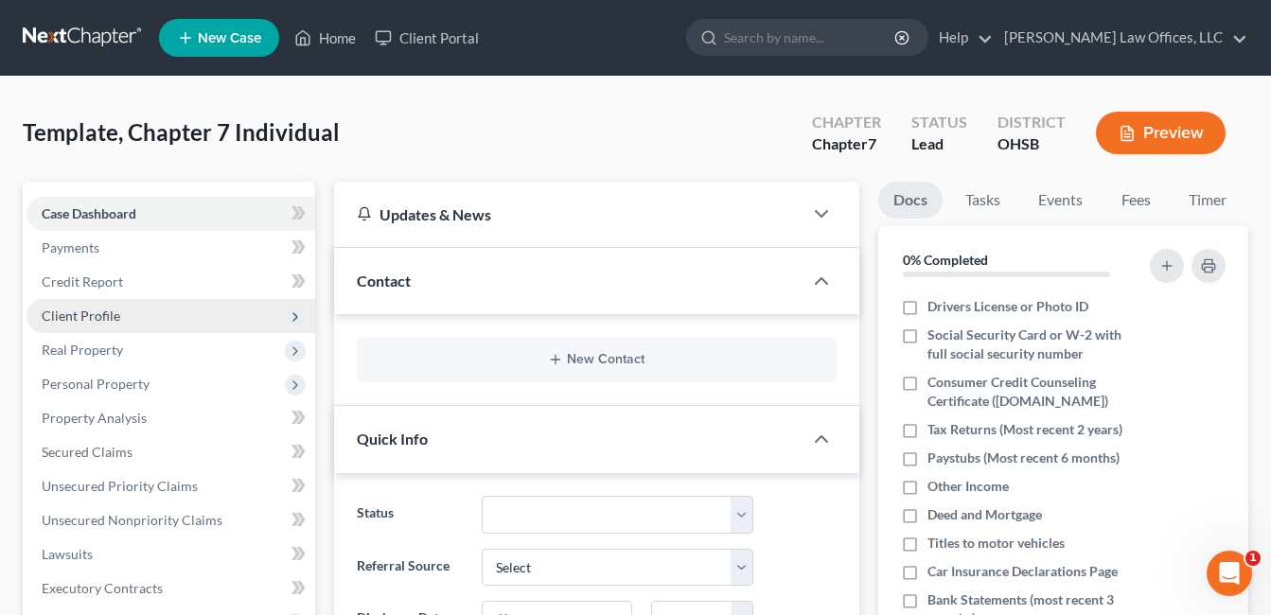
click at [104, 317] on span "Client Profile" at bounding box center [81, 315] width 79 height 16
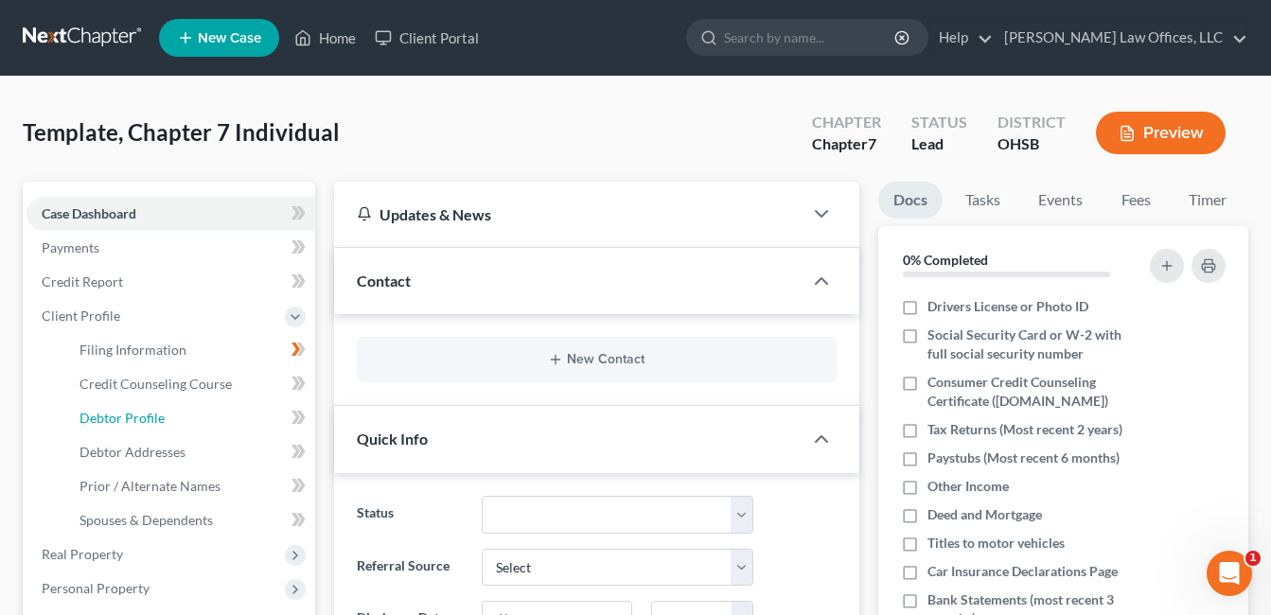
click at [124, 416] on span "Debtor Profile" at bounding box center [121, 418] width 85 height 16
select select "1"
select select "0"
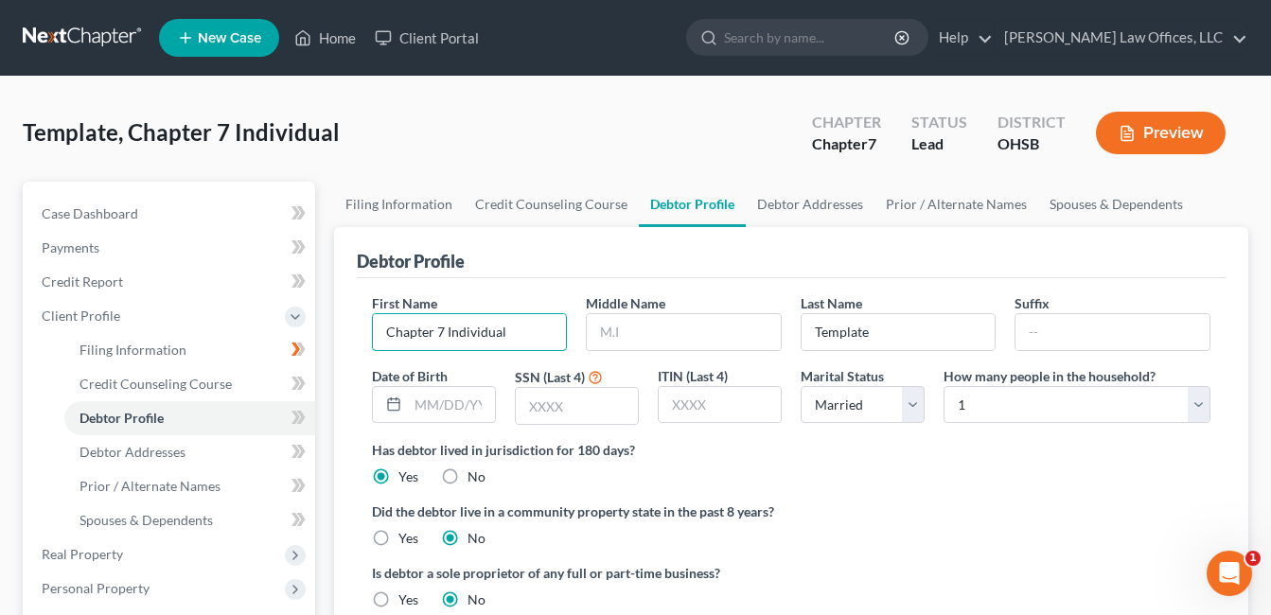
drag, startPoint x: 510, startPoint y: 324, endPoint x: 349, endPoint y: 353, distance: 163.5
click at [349, 353] on div "Debtor Profile First Name Chapter 7 Individual Middle Name Last Name Template S…" at bounding box center [791, 437] width 914 height 420
type input "[GEOGRAPHIC_DATA]"
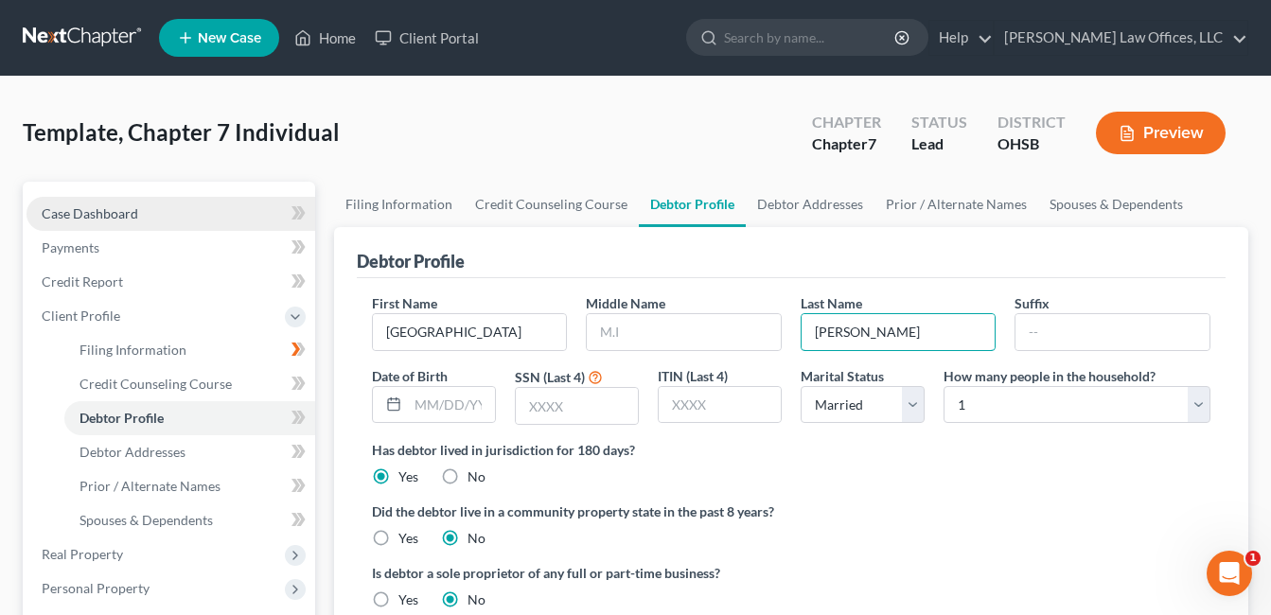
type input "[PERSON_NAME]"
click at [117, 214] on span "Case Dashboard" at bounding box center [90, 213] width 97 height 16
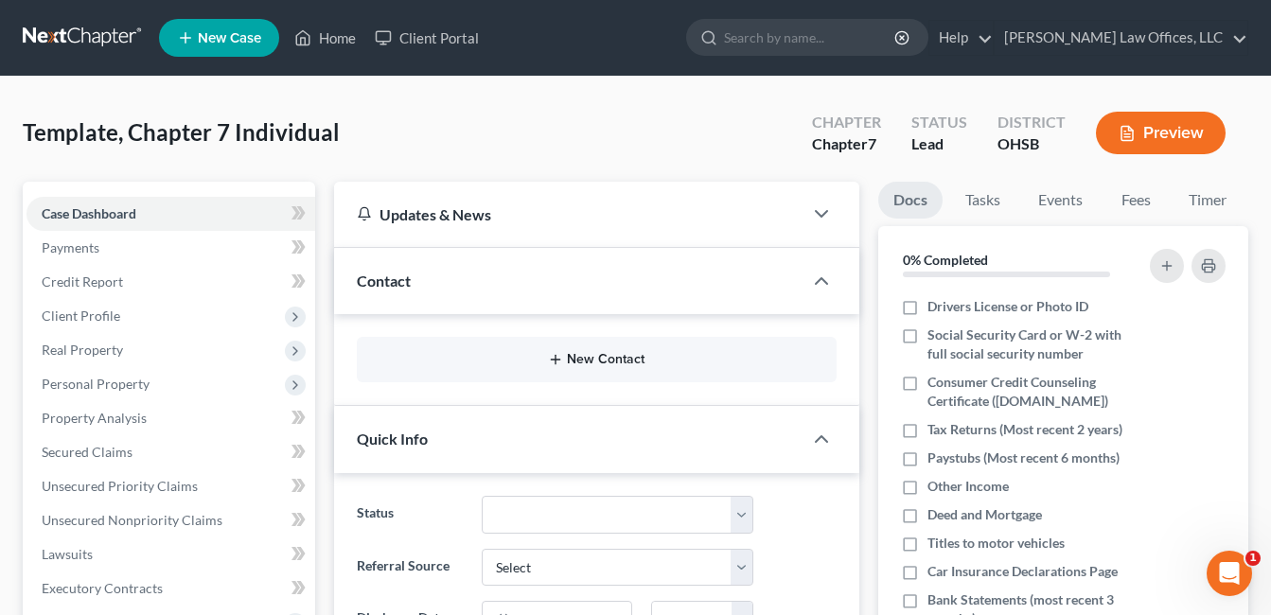
click at [560, 360] on icon "button" at bounding box center [555, 359] width 15 height 15
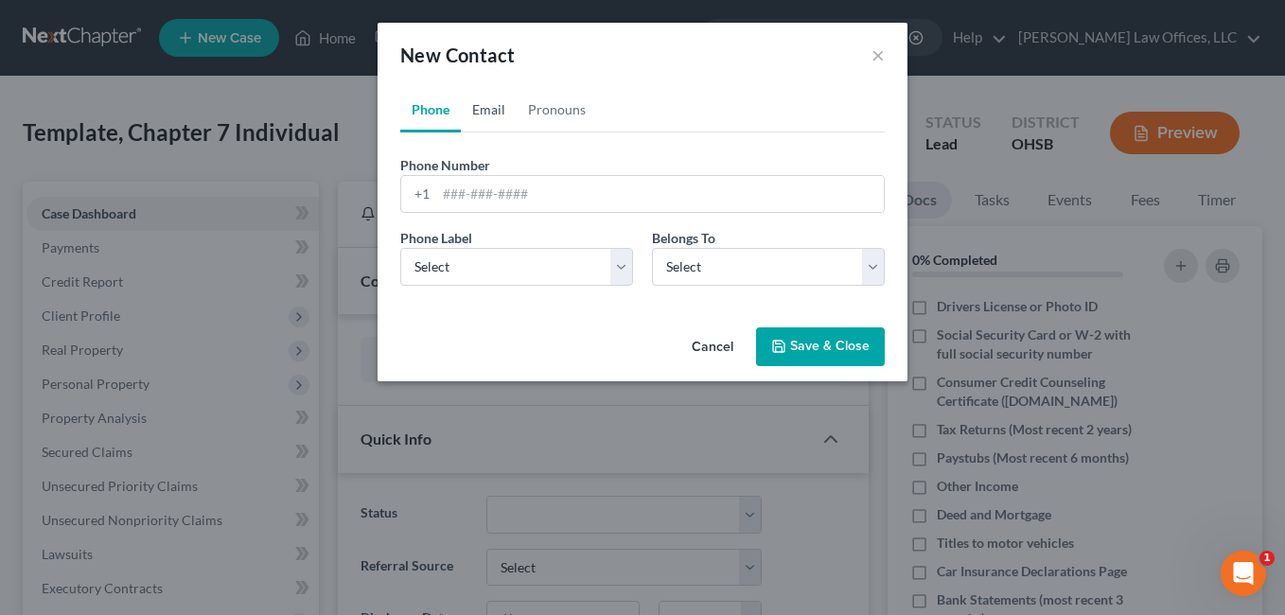
click at [496, 117] on link "Email" at bounding box center [489, 109] width 56 height 45
paste input "[EMAIL_ADDRESS][DOMAIN_NAME]"
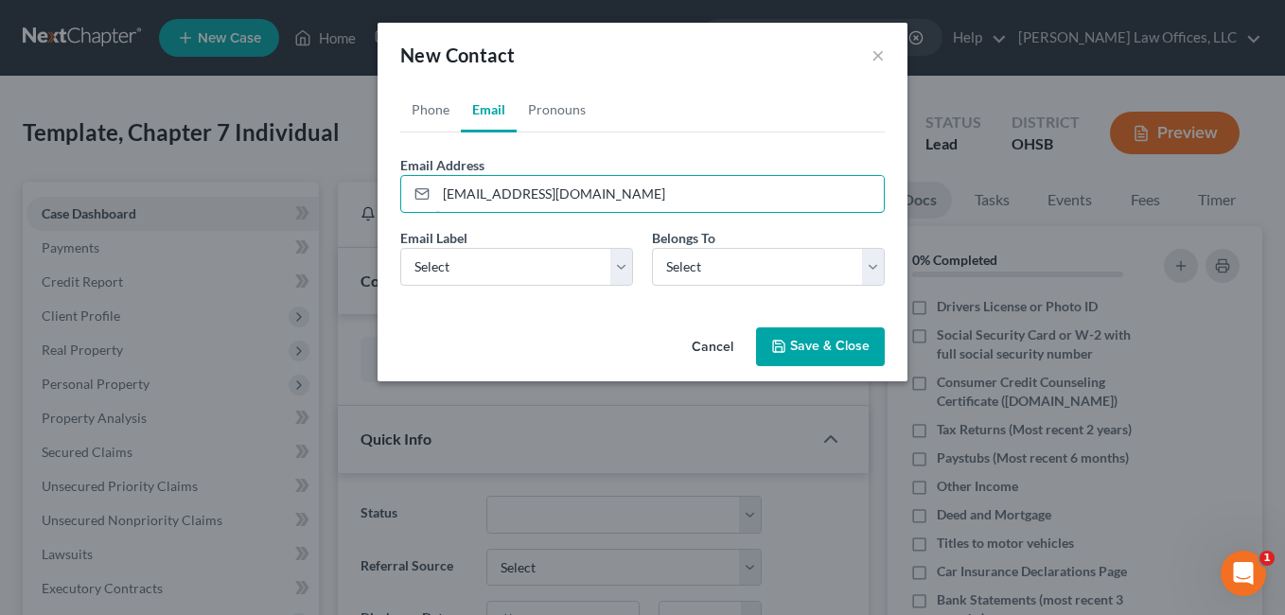
type input "[EMAIL_ADDRESS][DOMAIN_NAME]"
click at [822, 338] on button "Save & Close" at bounding box center [820, 347] width 129 height 40
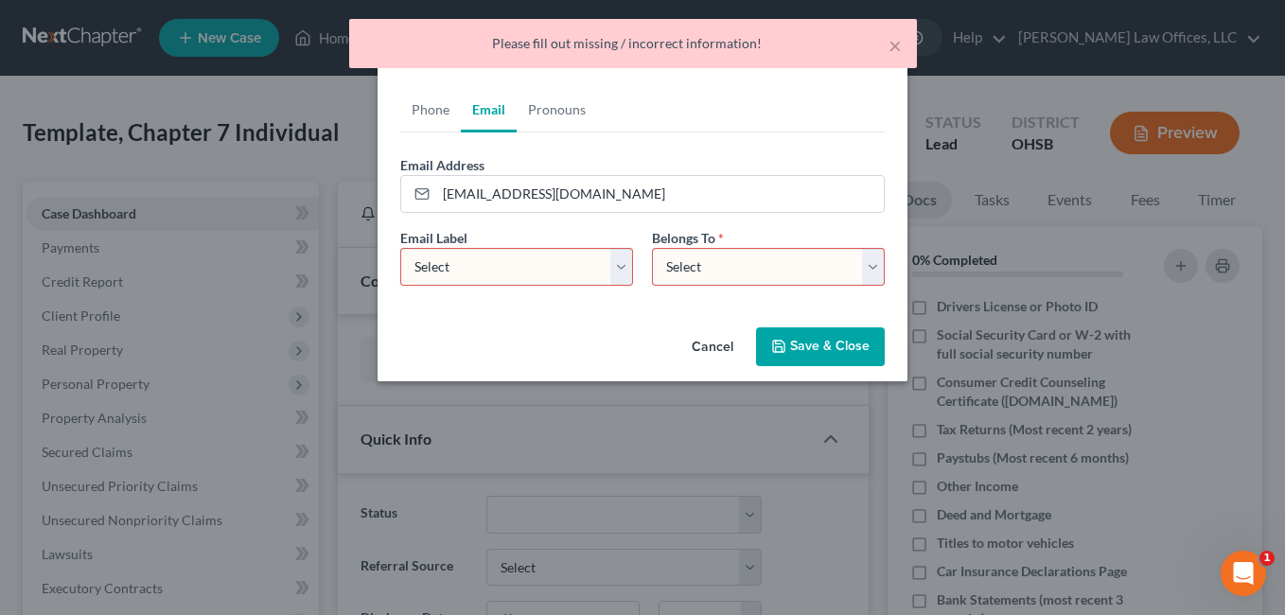
drag, startPoint x: 626, startPoint y: 270, endPoint x: 588, endPoint y: 288, distance: 41.9
click at [626, 270] on select "Select Home Work Other" at bounding box center [516, 267] width 233 height 38
select select "0"
click at [400, 248] on select "Select Home Work Other" at bounding box center [516, 267] width 233 height 38
click at [622, 265] on select "Select Home Work Other" at bounding box center [516, 267] width 233 height 38
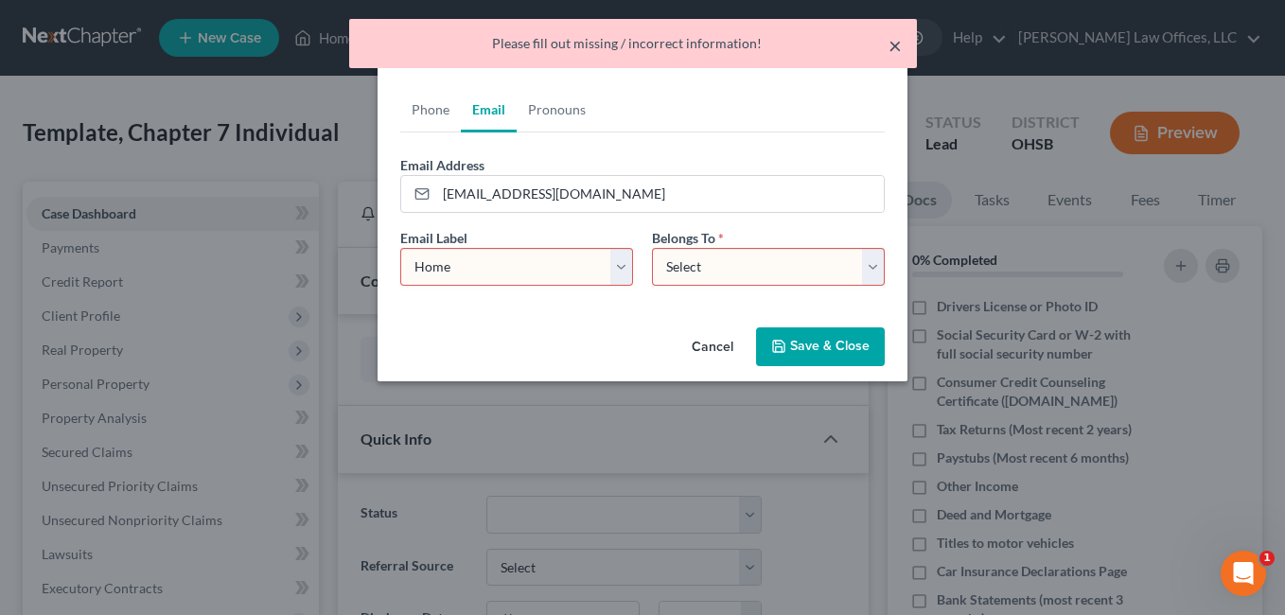
click at [900, 37] on button "×" at bounding box center [894, 45] width 13 height 23
click at [895, 47] on div "New Contact ×" at bounding box center [642, 55] width 530 height 64
click at [871, 269] on select "Select Client Other" at bounding box center [768, 267] width 233 height 38
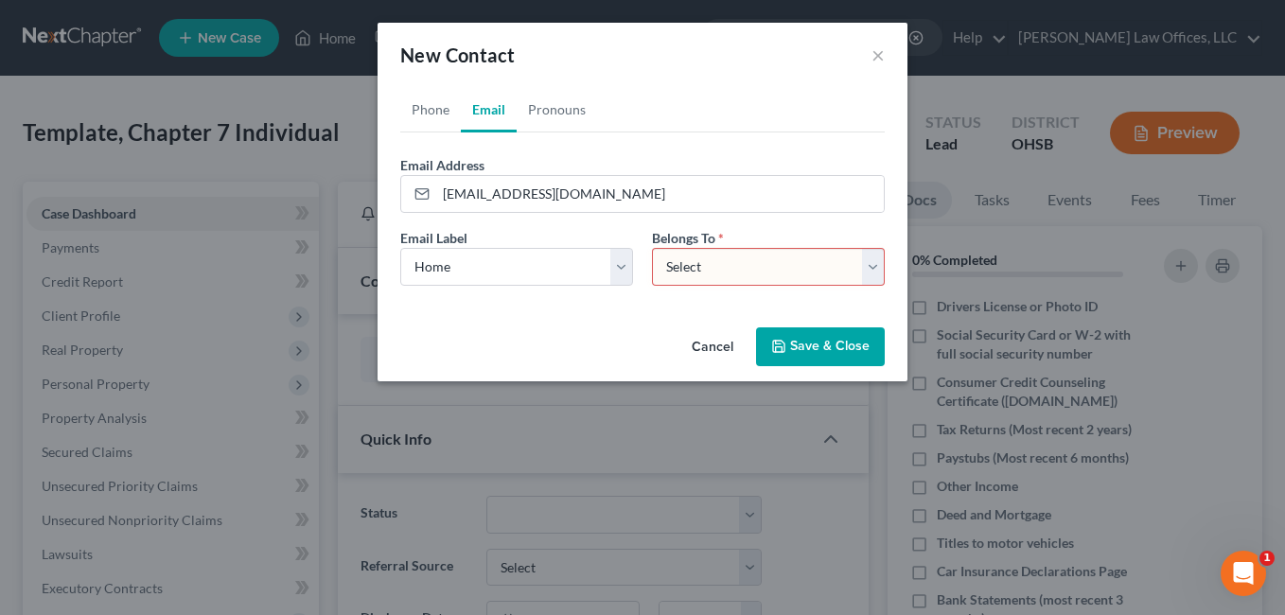
select select "0"
click at [652, 248] on select "Select Client Other" at bounding box center [768, 267] width 233 height 38
click at [819, 352] on button "Save & Close" at bounding box center [820, 347] width 129 height 40
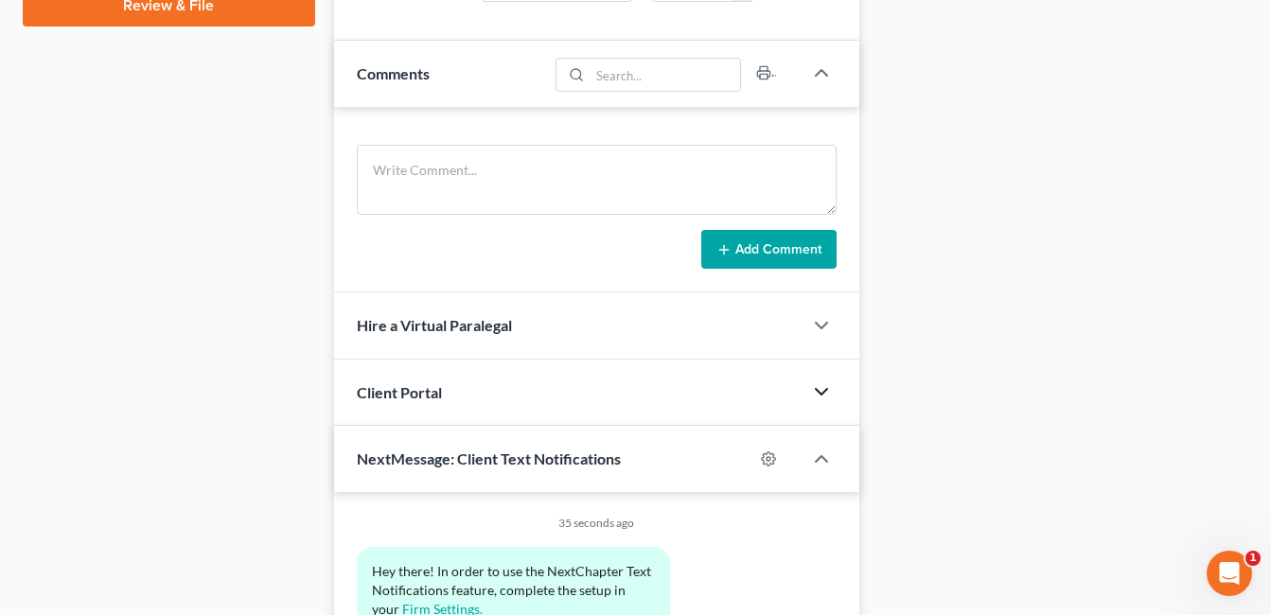
scroll to position [946, 0]
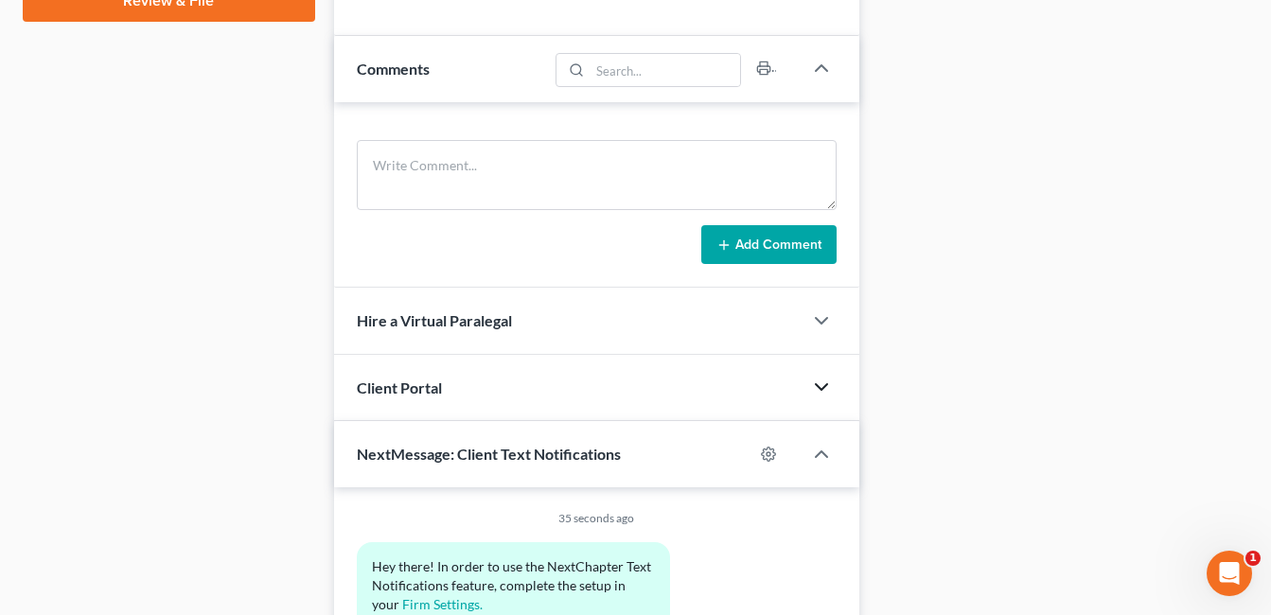
click at [824, 384] on icon "button" at bounding box center [821, 387] width 23 height 23
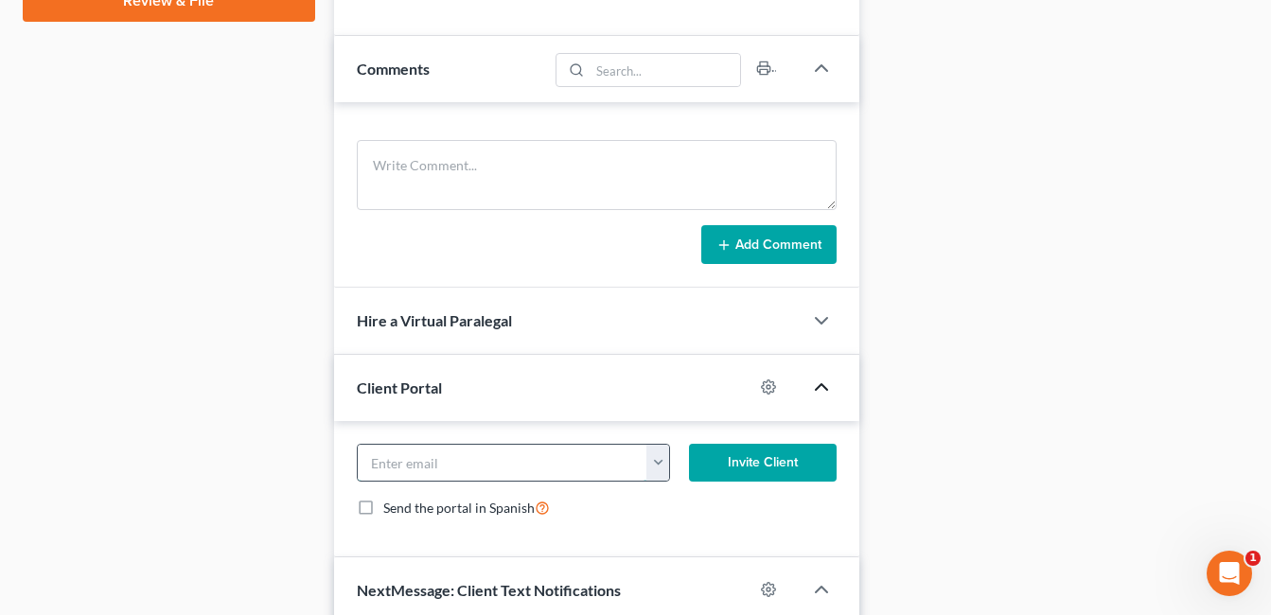
paste input "[EMAIL_ADDRESS][DOMAIN_NAME]"
type input "[EMAIL_ADDRESS][DOMAIN_NAME]"
click at [783, 456] on button "Invite Client" at bounding box center [763, 463] width 148 height 38
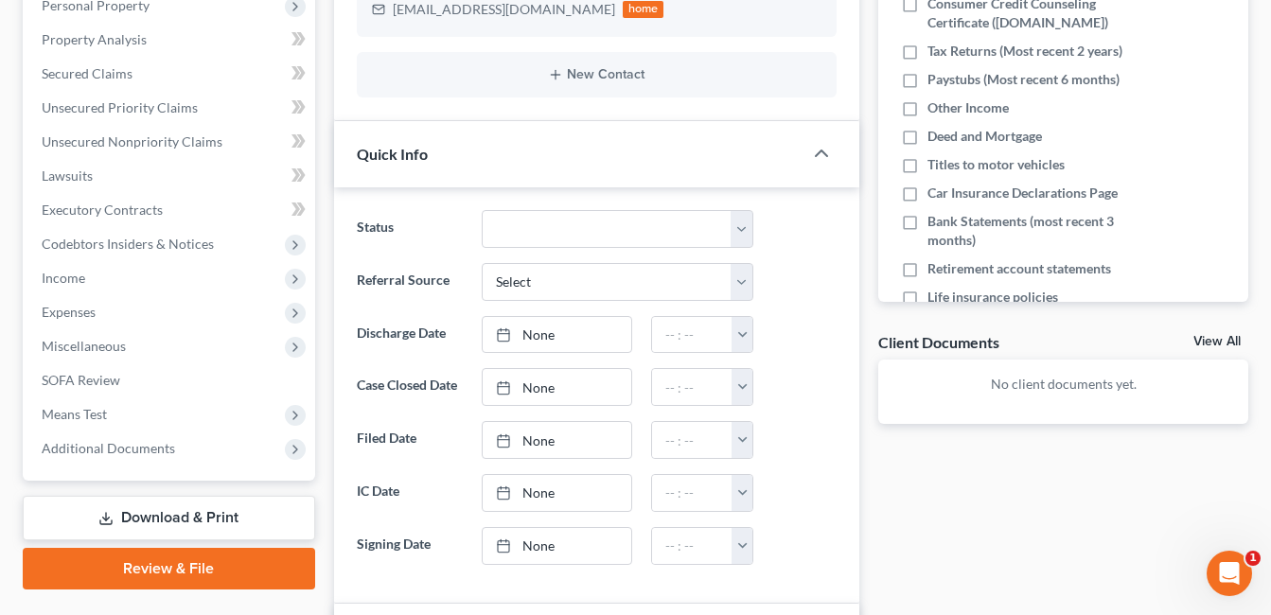
scroll to position [0, 0]
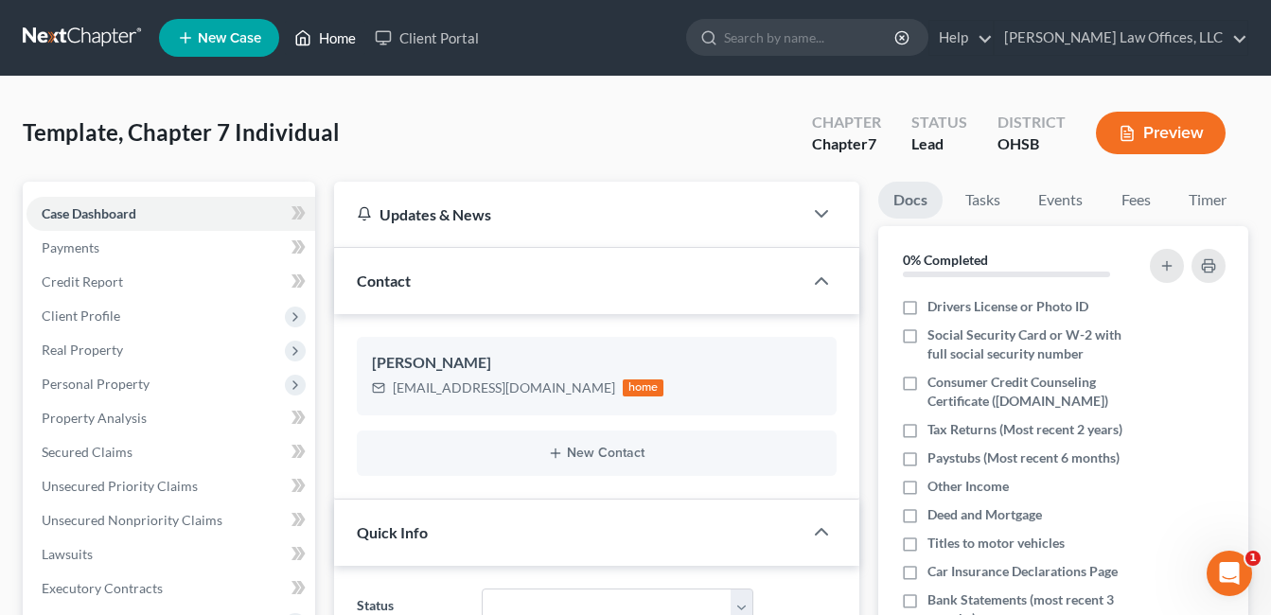
click at [339, 43] on link "Home" at bounding box center [325, 38] width 80 height 34
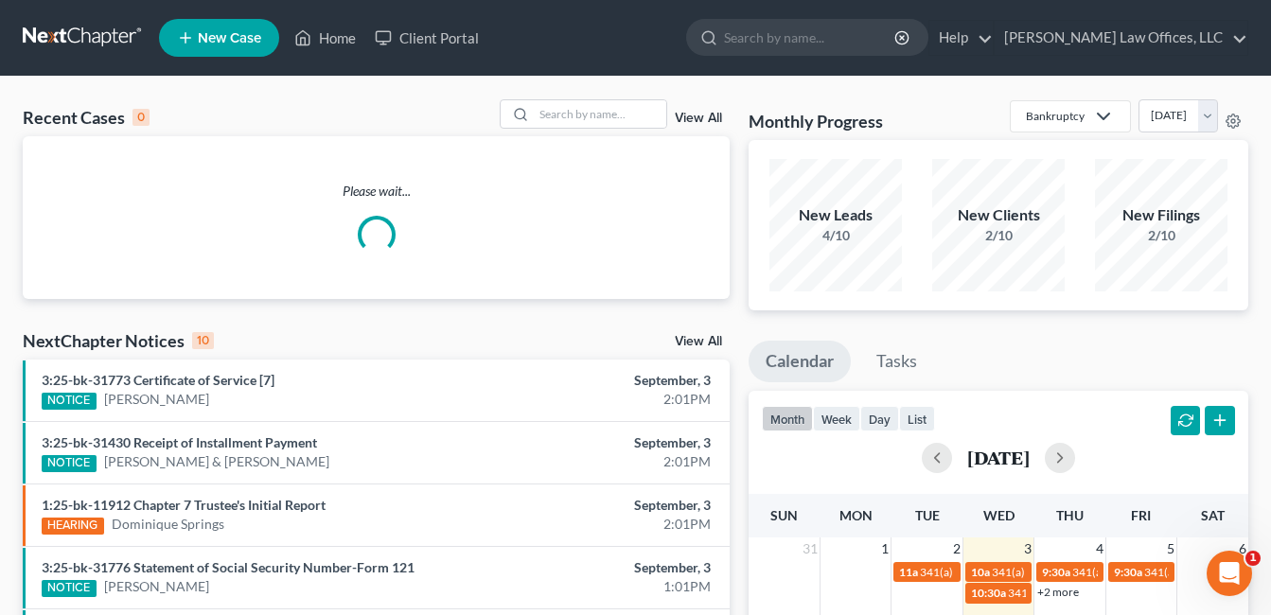
click at [703, 114] on link "View All" at bounding box center [698, 118] width 47 height 13
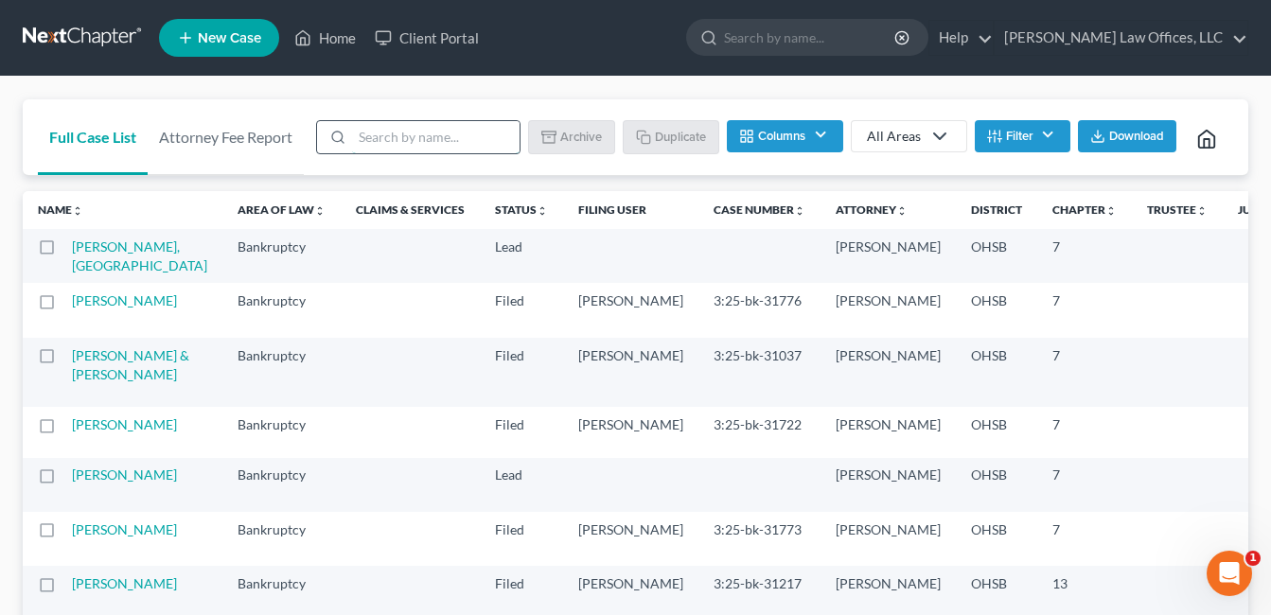
click at [399, 125] on input "search" at bounding box center [435, 137] width 167 height 32
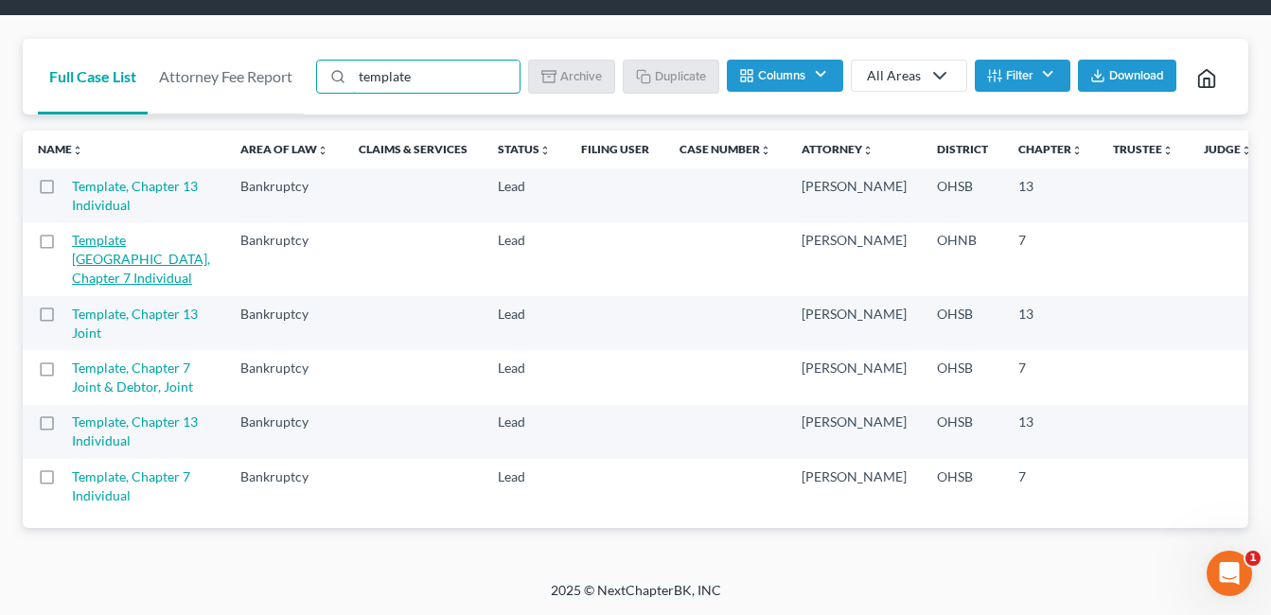
scroll to position [363, 0]
click at [64, 482] on label at bounding box center [64, 482] width 0 height 0
type input "template"
click at [72, 467] on input "checkbox" at bounding box center [78, 473] width 12 height 12
checkbox input "true"
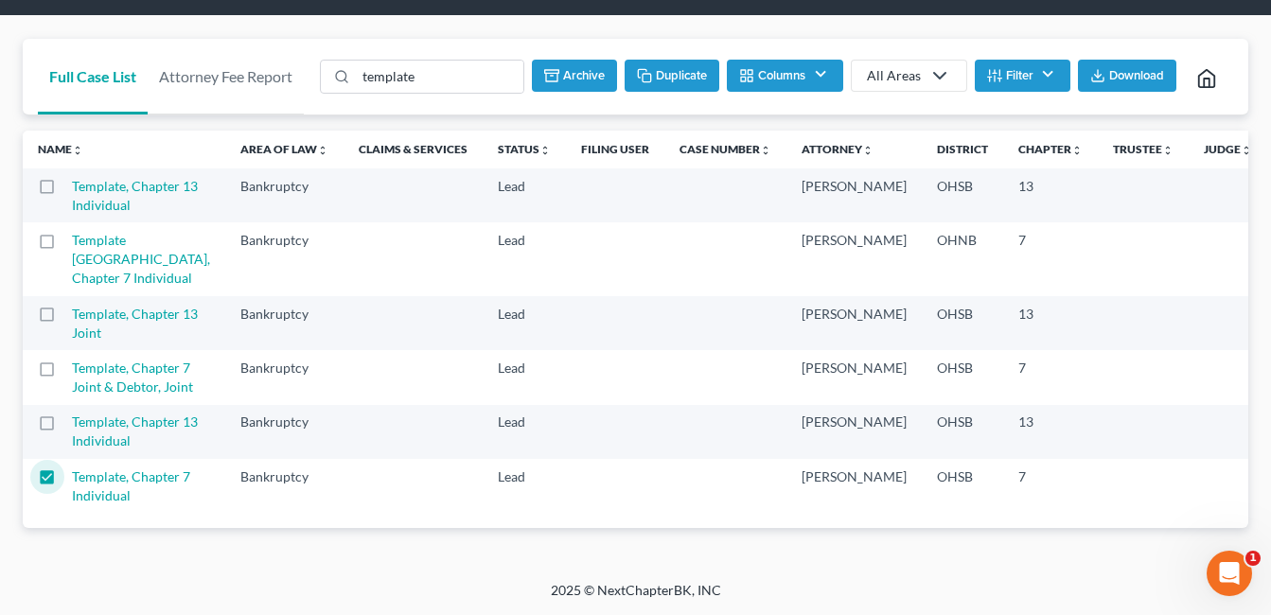
scroll to position [0, 0]
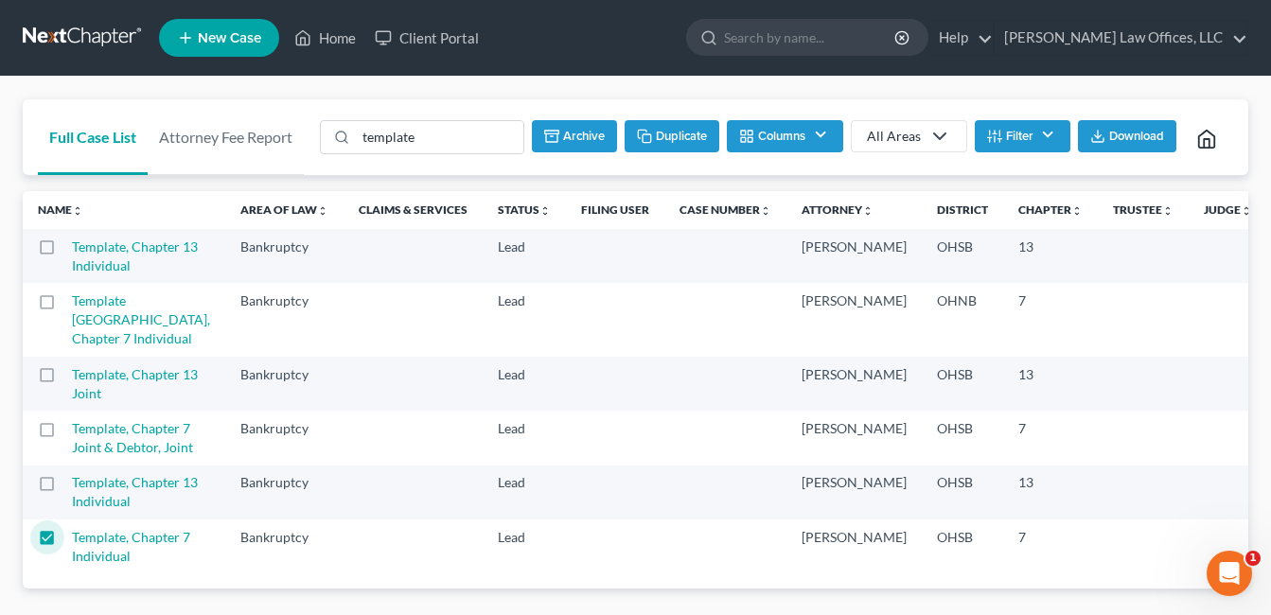
click at [674, 143] on button "Duplicate" at bounding box center [671, 136] width 95 height 32
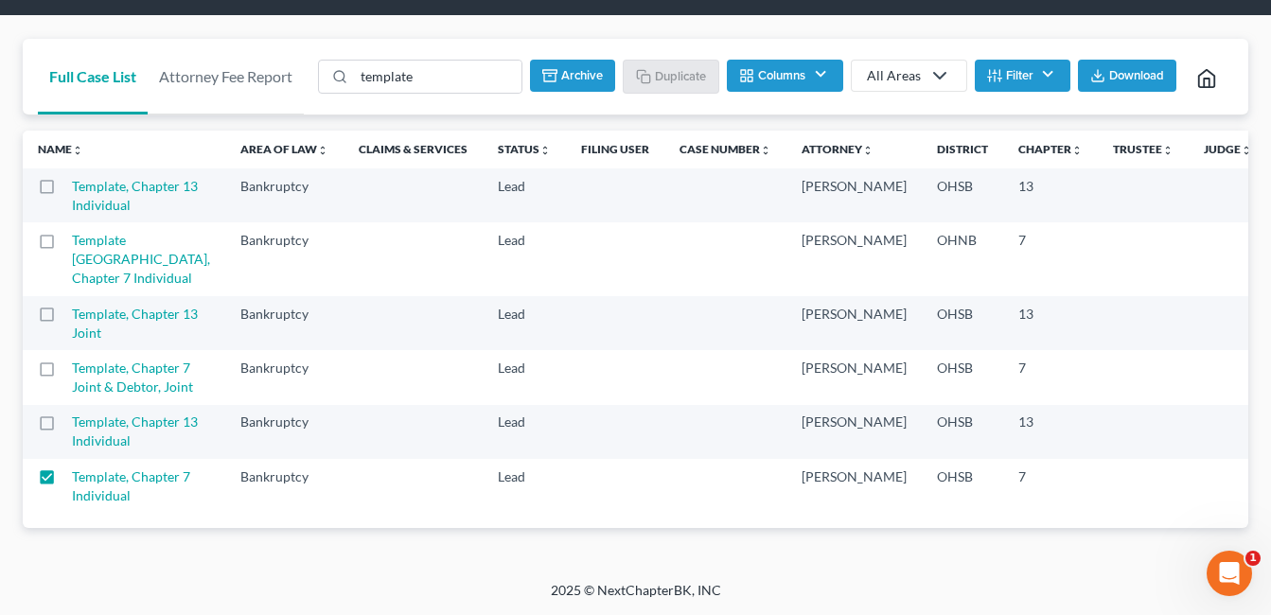
scroll to position [307, 0]
click at [64, 427] on label at bounding box center [64, 427] width 0 height 0
click at [72, 412] on input "checkbox" at bounding box center [78, 418] width 12 height 12
click at [64, 427] on label at bounding box center [64, 427] width 0 height 0
click at [72, 412] on input "checkbox" at bounding box center [78, 418] width 12 height 12
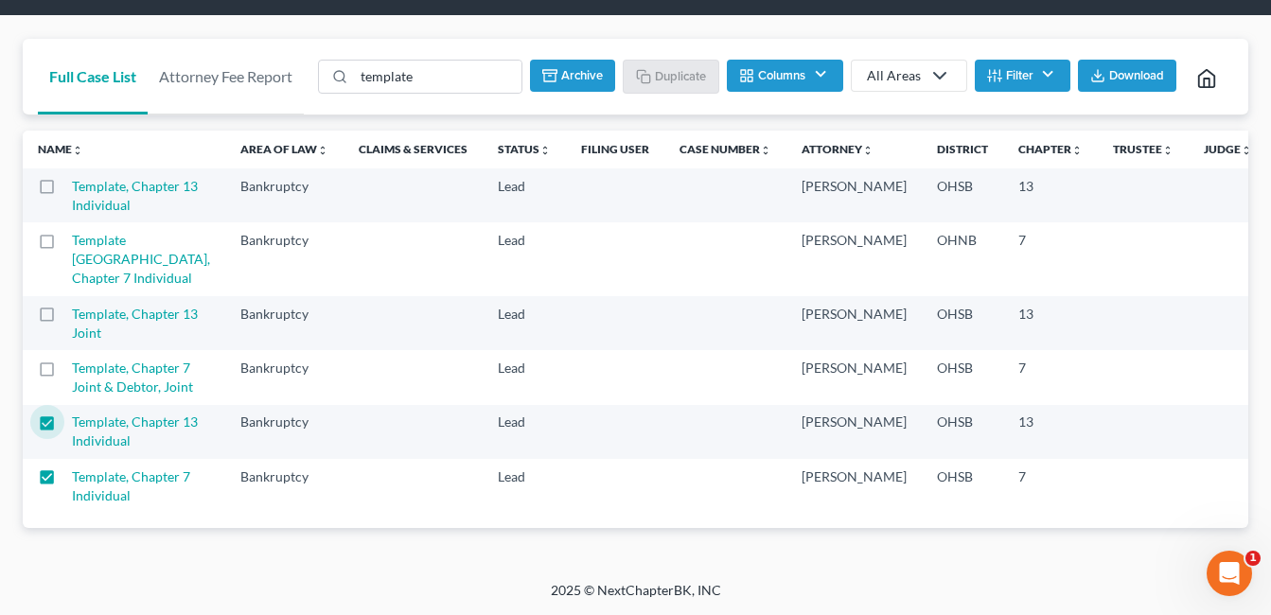
checkbox input "false"
click at [64, 482] on label at bounding box center [64, 482] width 0 height 0
click at [72, 467] on input "checkbox" at bounding box center [78, 473] width 12 height 12
click at [64, 482] on label at bounding box center [64, 482] width 0 height 0
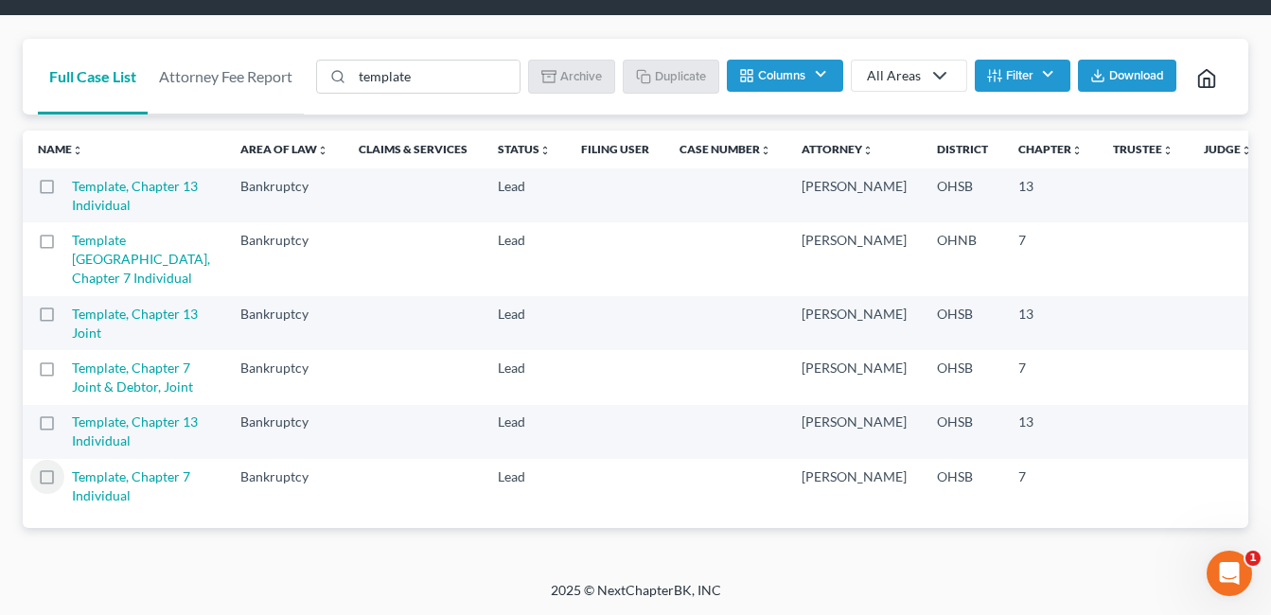
click at [72, 467] on input "checkbox" at bounding box center [78, 473] width 12 height 12
checkbox input "true"
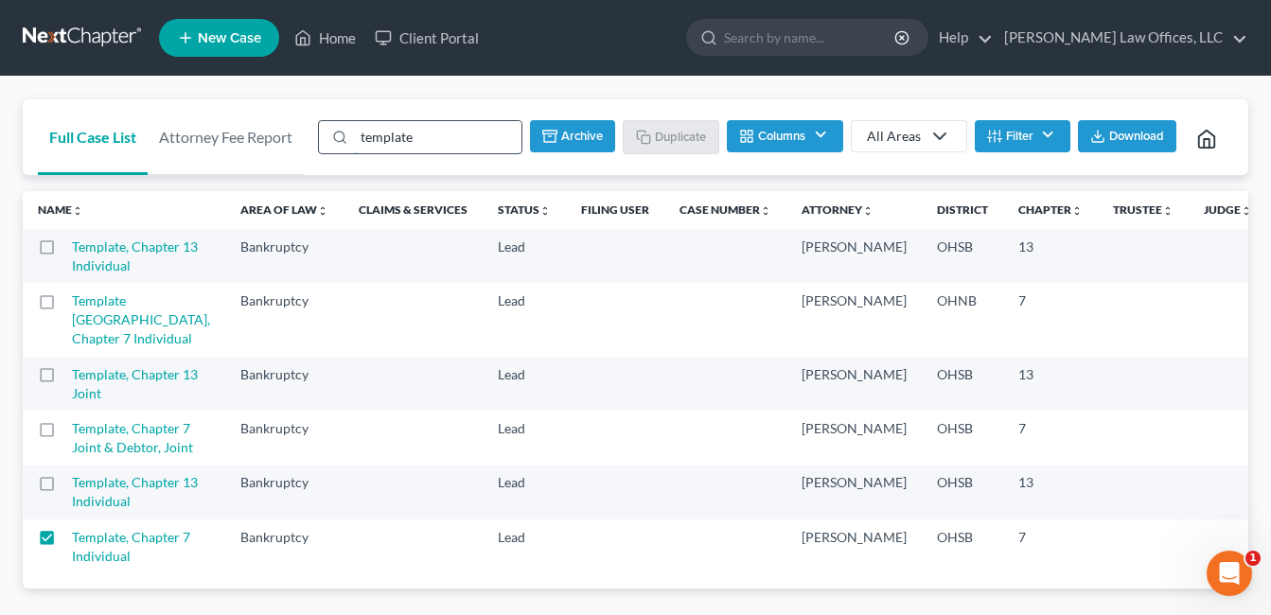
click at [402, 138] on input "template" at bounding box center [437, 137] width 167 height 32
click at [115, 138] on link "Full Case List" at bounding box center [93, 137] width 110 height 76
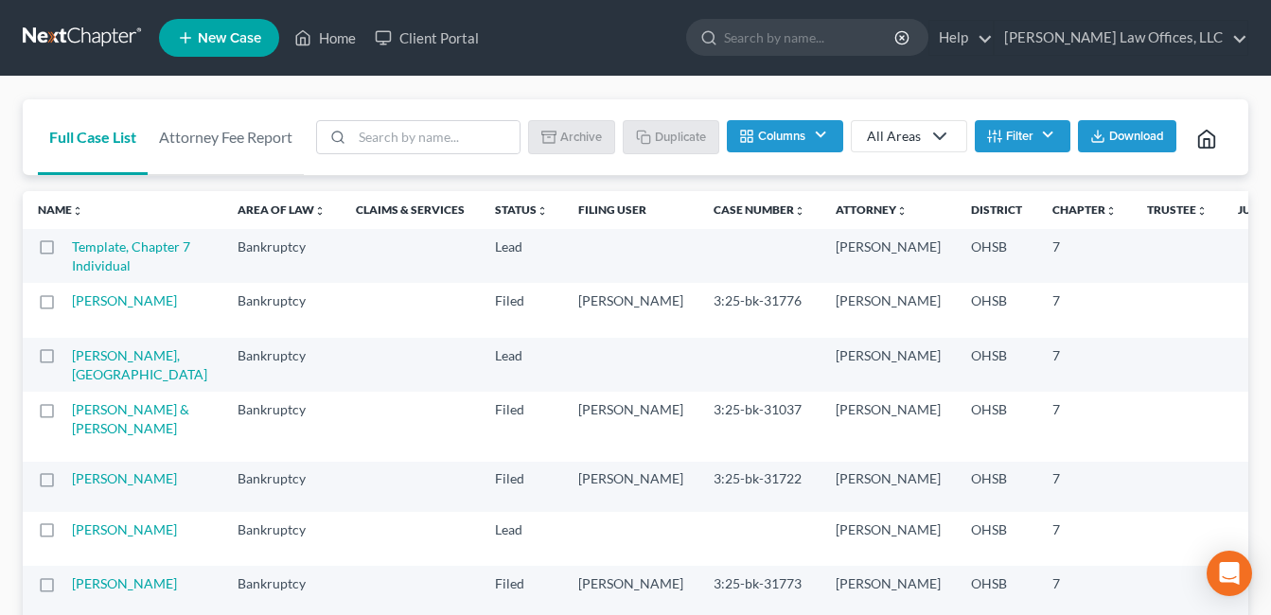
click at [64, 252] on label at bounding box center [64, 252] width 0 height 0
click at [72, 250] on input "checkbox" at bounding box center [78, 243] width 12 height 12
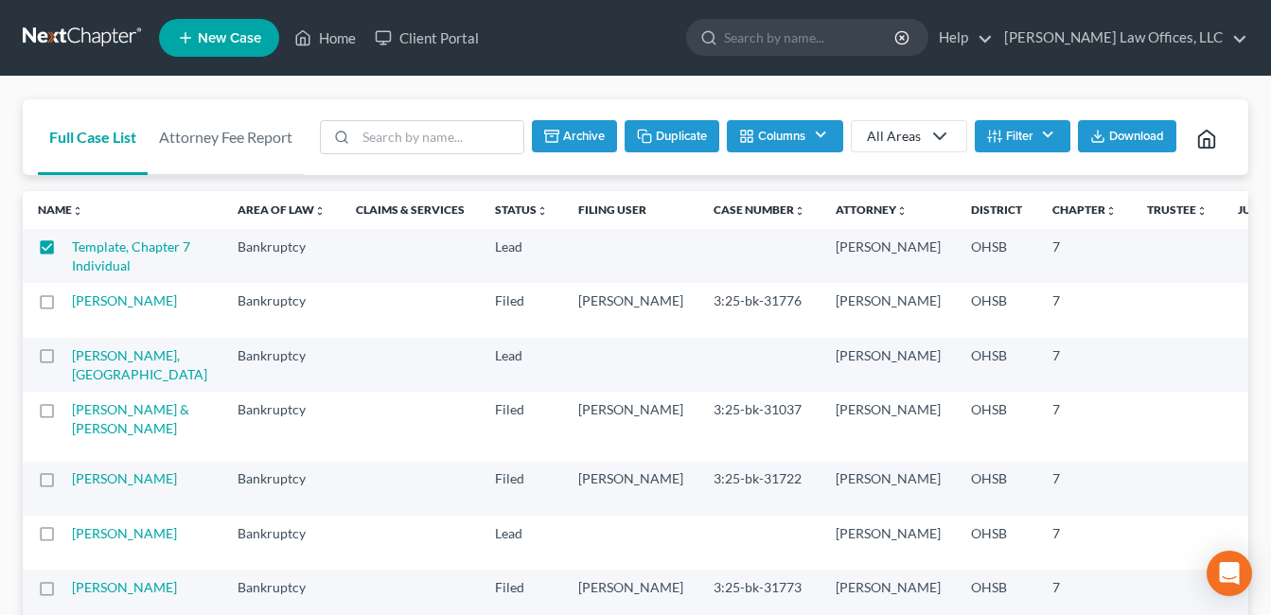
click at [670, 139] on button "Duplicate" at bounding box center [671, 136] width 95 height 32
checkbox input "false"
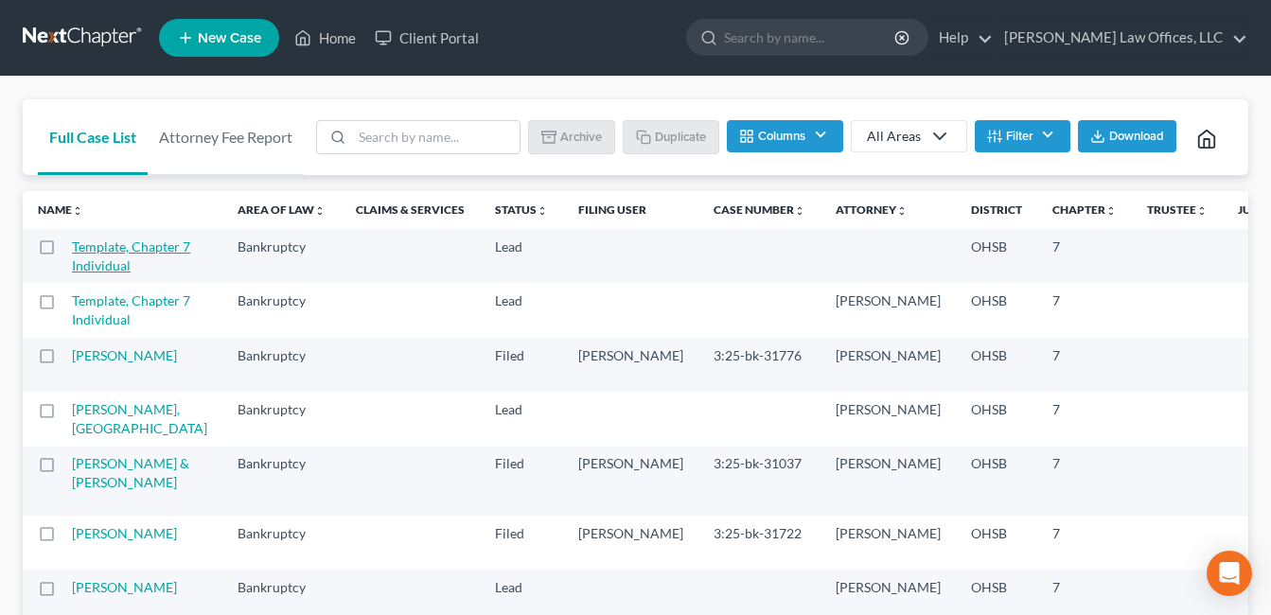
click at [111, 273] on link "Template, Chapter 7 Individual" at bounding box center [131, 255] width 118 height 35
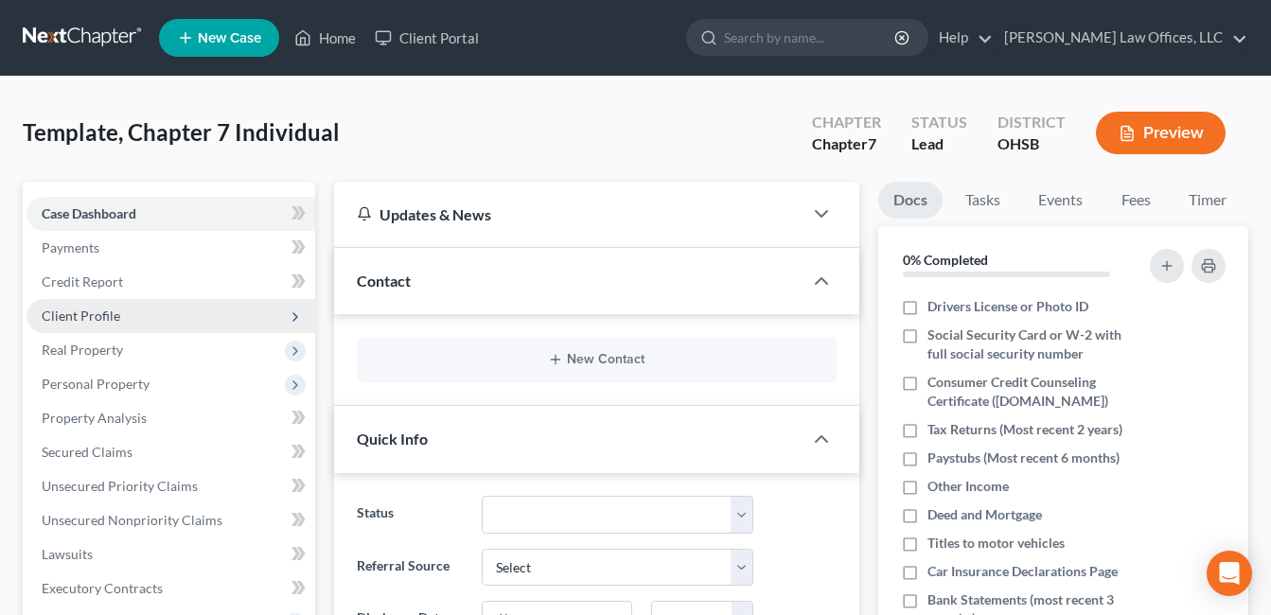
click at [126, 317] on span "Client Profile" at bounding box center [170, 316] width 289 height 34
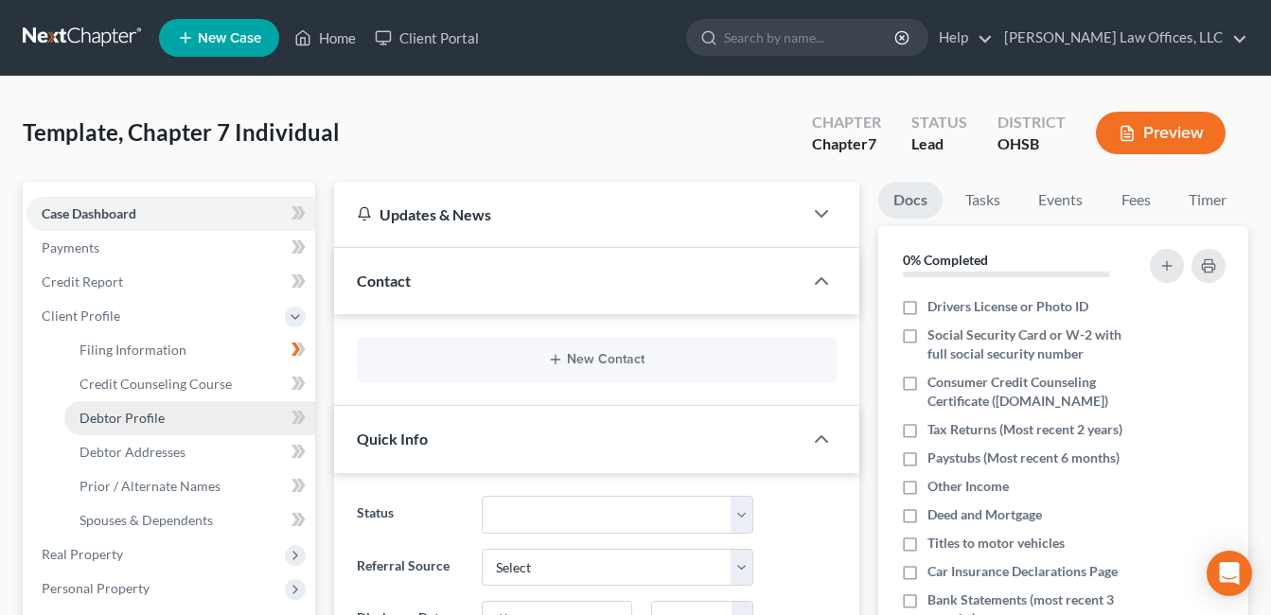
click at [143, 417] on span "Debtor Profile" at bounding box center [121, 418] width 85 height 16
select select "1"
select select "0"
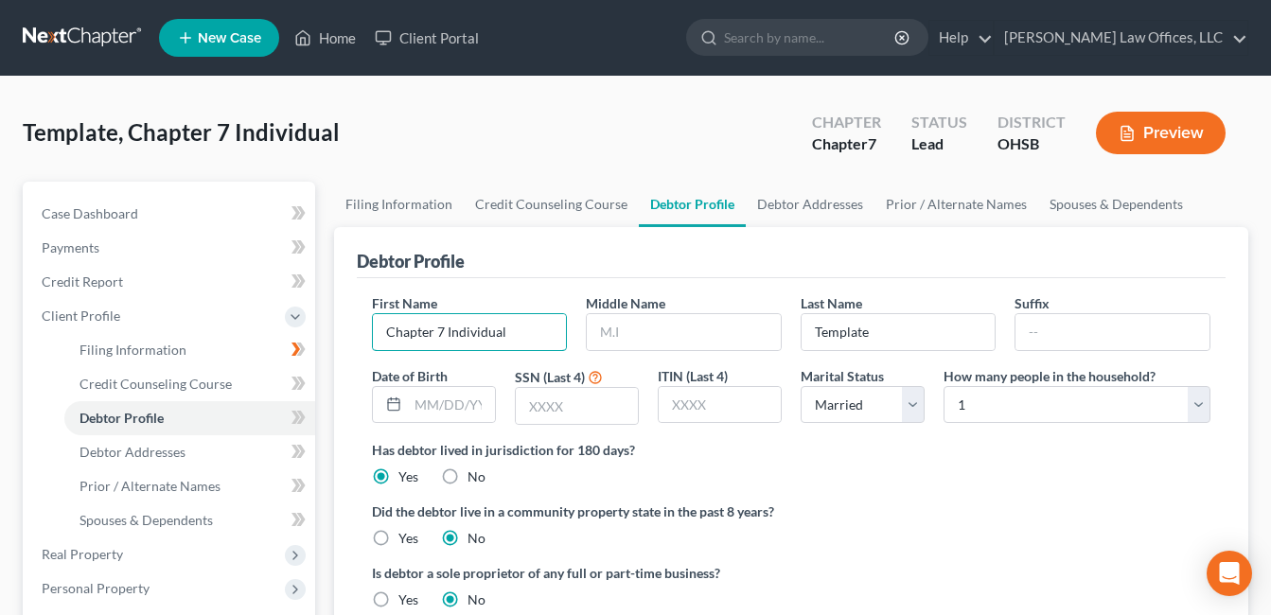
drag, startPoint x: 522, startPoint y: 333, endPoint x: 332, endPoint y: 336, distance: 190.2
type input "Jacynthia"
type input "Steele"
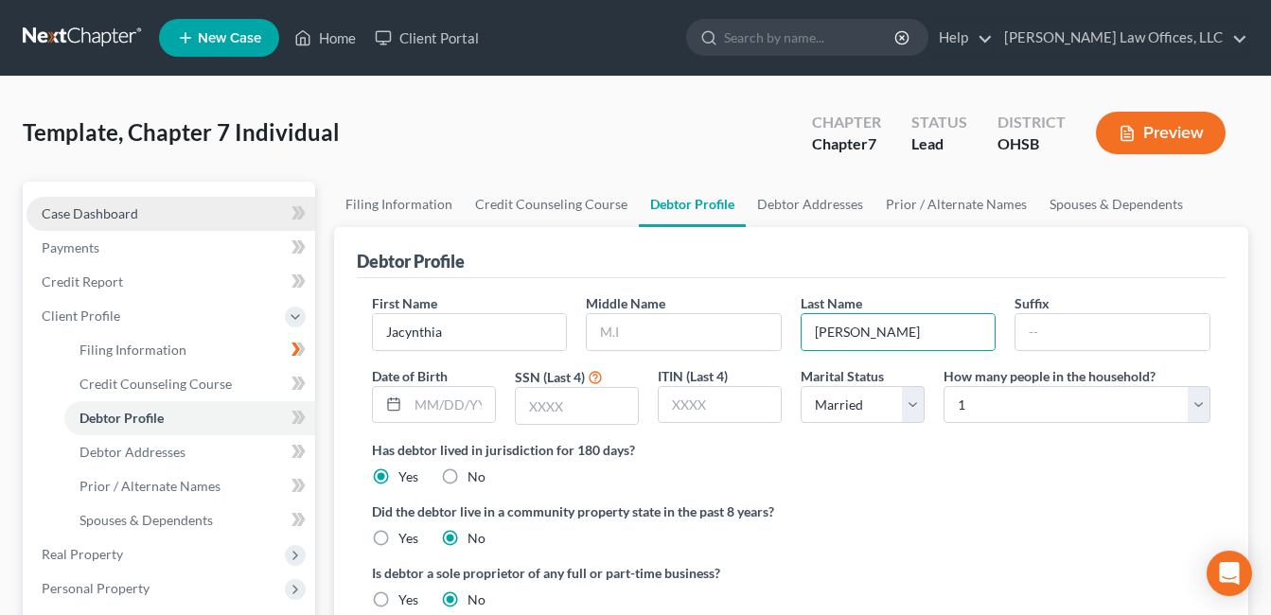
click at [104, 202] on link "Case Dashboard" at bounding box center [170, 214] width 289 height 34
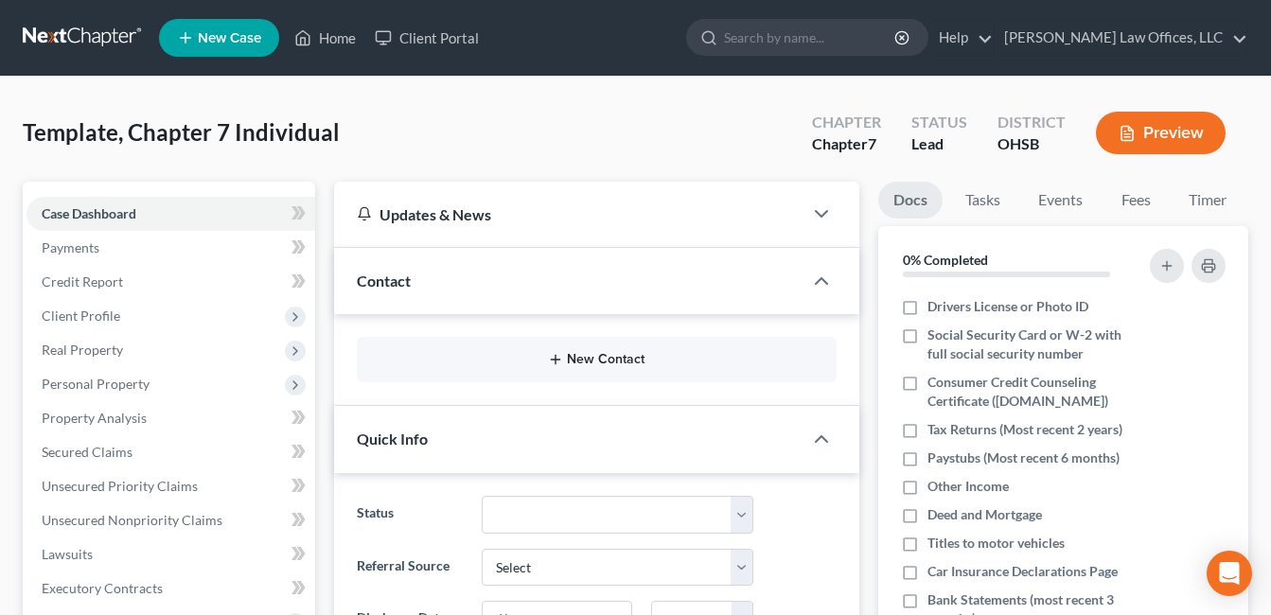
click at [615, 357] on button "New Contact" at bounding box center [596, 359] width 449 height 15
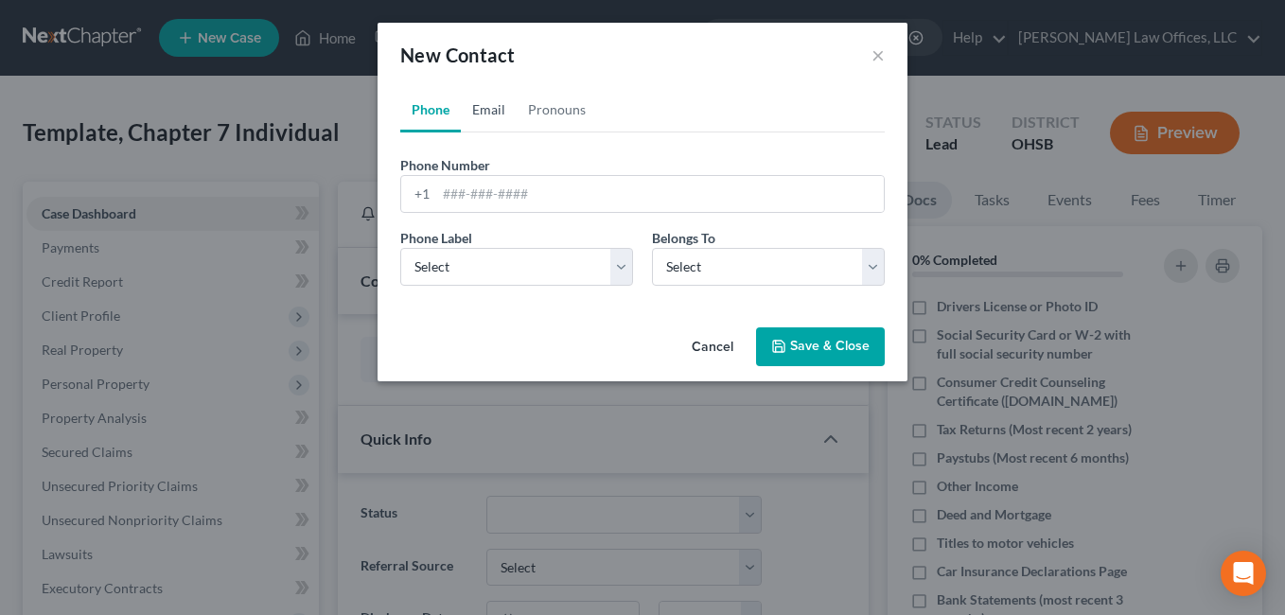
click at [492, 103] on link "Email" at bounding box center [489, 109] width 56 height 45
paste input "s.jacynthia@yahoo.com"
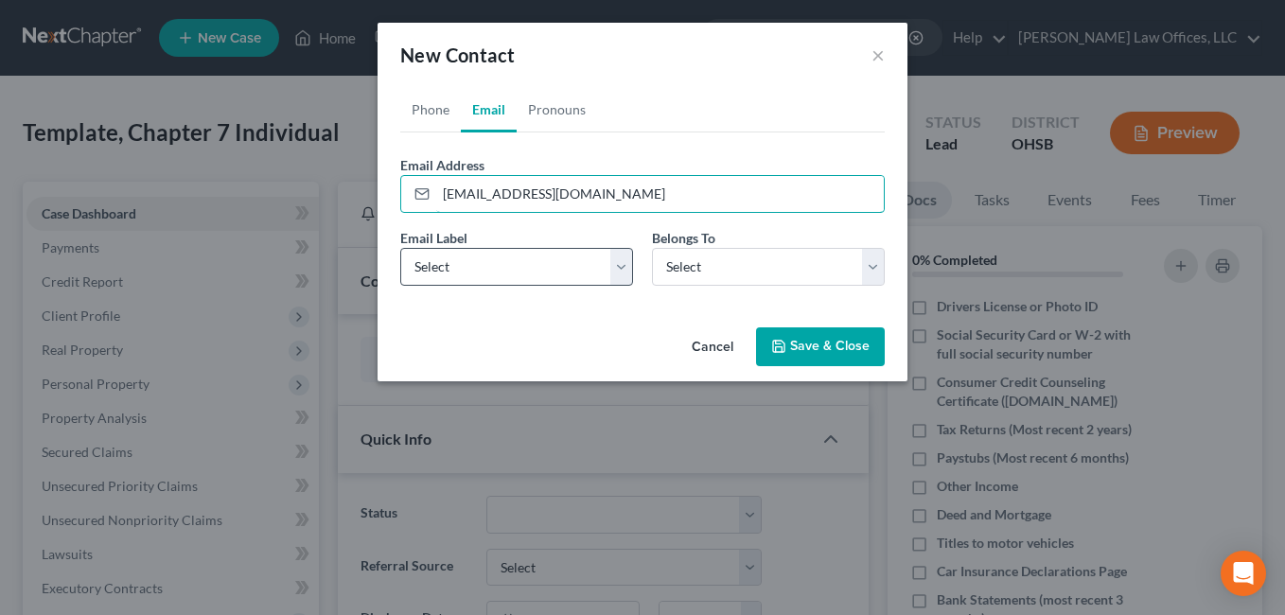
type input "s.jacynthia@yahoo.com"
click at [623, 267] on select "Select Home Work Other" at bounding box center [516, 267] width 233 height 38
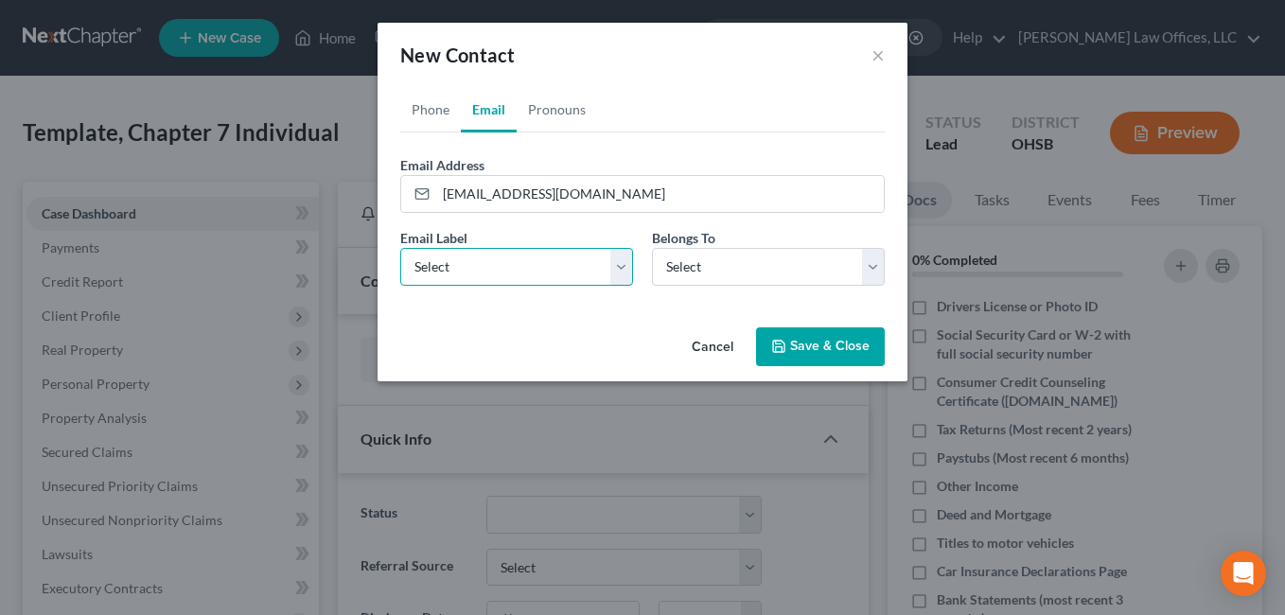
select select "0"
click at [400, 248] on select "Select Home Work Other" at bounding box center [516, 267] width 233 height 38
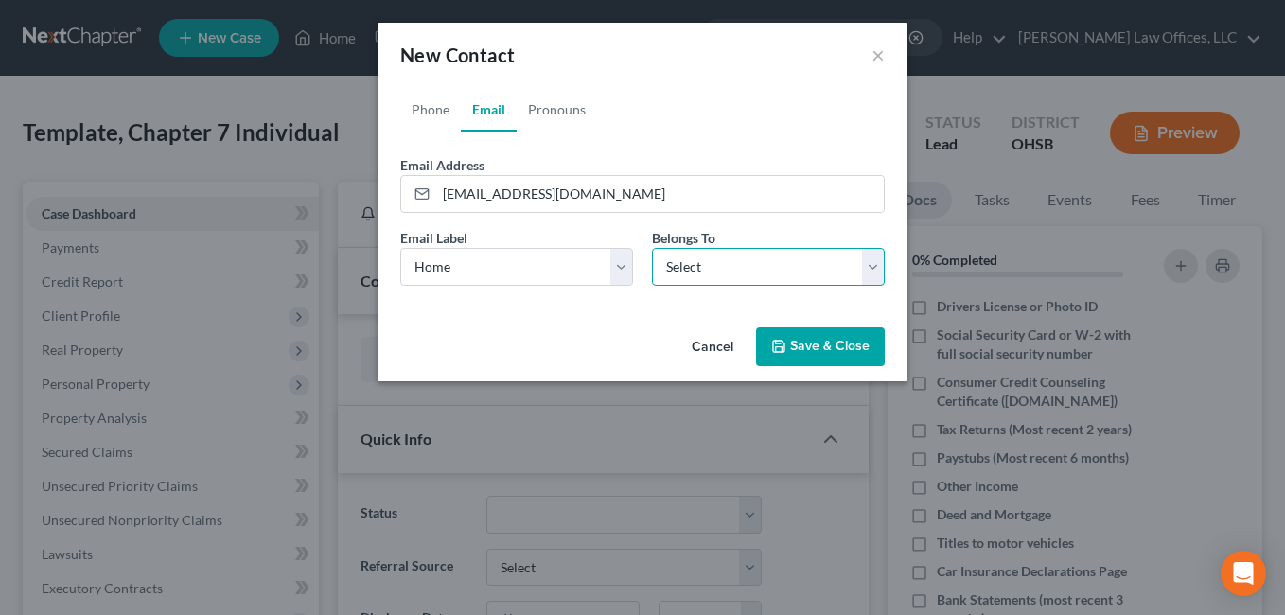
click at [878, 265] on select "Select Client Other" at bounding box center [768, 267] width 233 height 38
select select "0"
click at [652, 248] on select "Select Client Other" at bounding box center [768, 267] width 233 height 38
click at [804, 346] on button "Save & Close" at bounding box center [820, 347] width 129 height 40
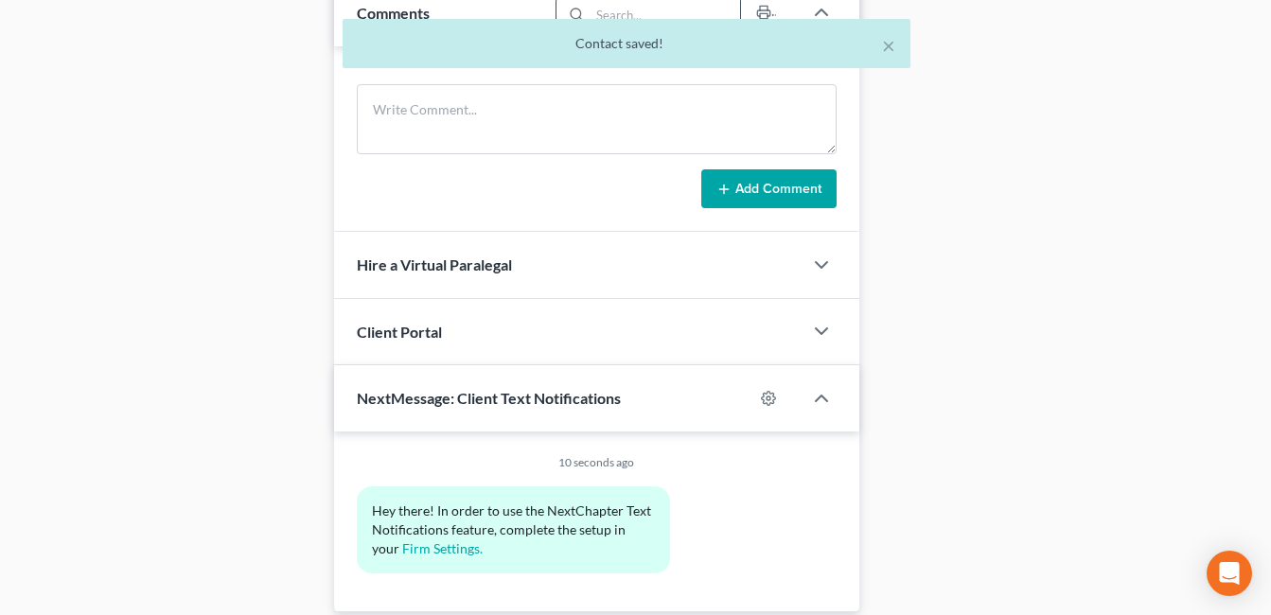
scroll to position [1041, 0]
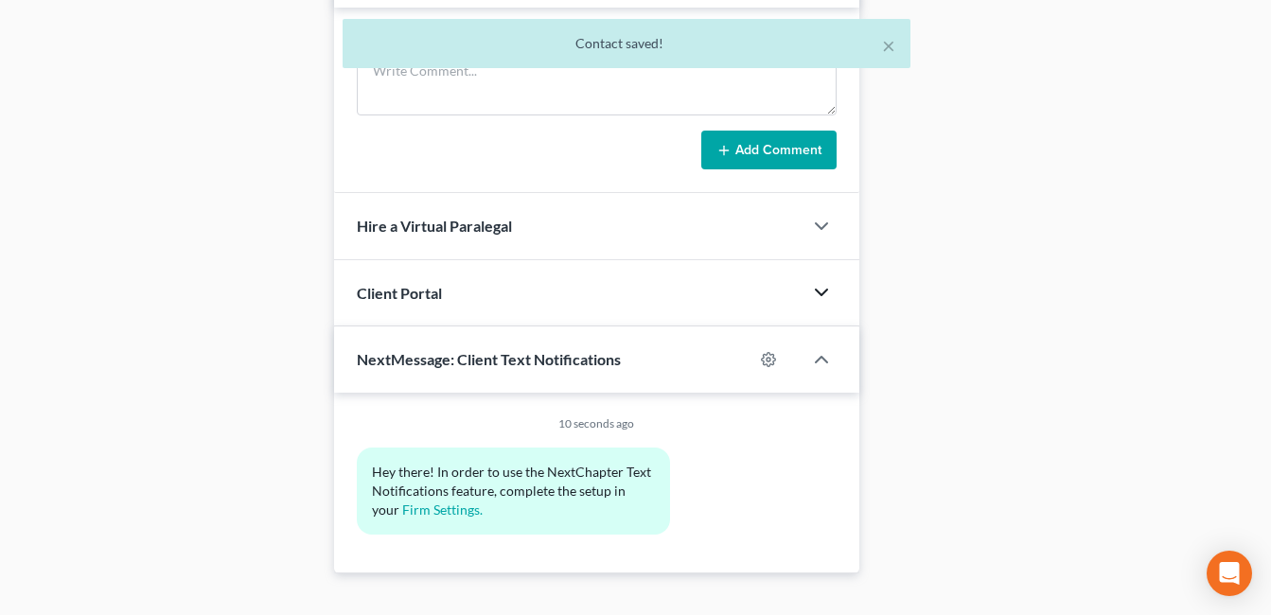
click at [830, 290] on icon "button" at bounding box center [821, 292] width 23 height 23
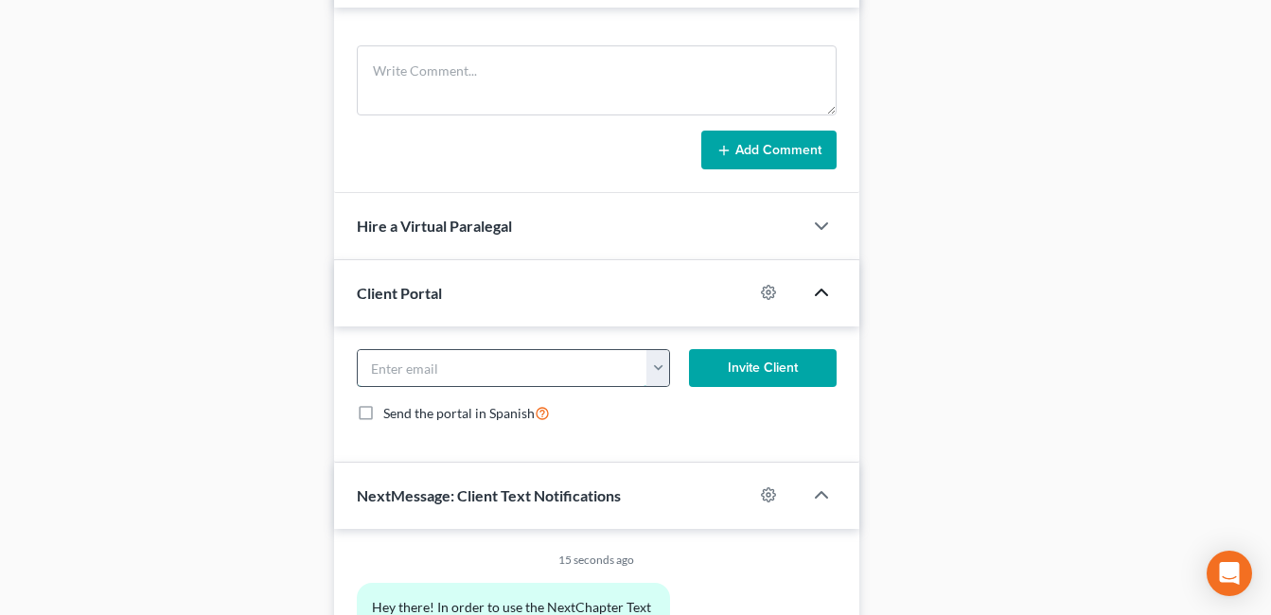
paste input "s.jacynthia@yahoo.com"
type input "s.jacynthia@yahoo.com"
click at [756, 362] on button "Invite Client" at bounding box center [763, 368] width 148 height 38
